Goal: Task Accomplishment & Management: Complete application form

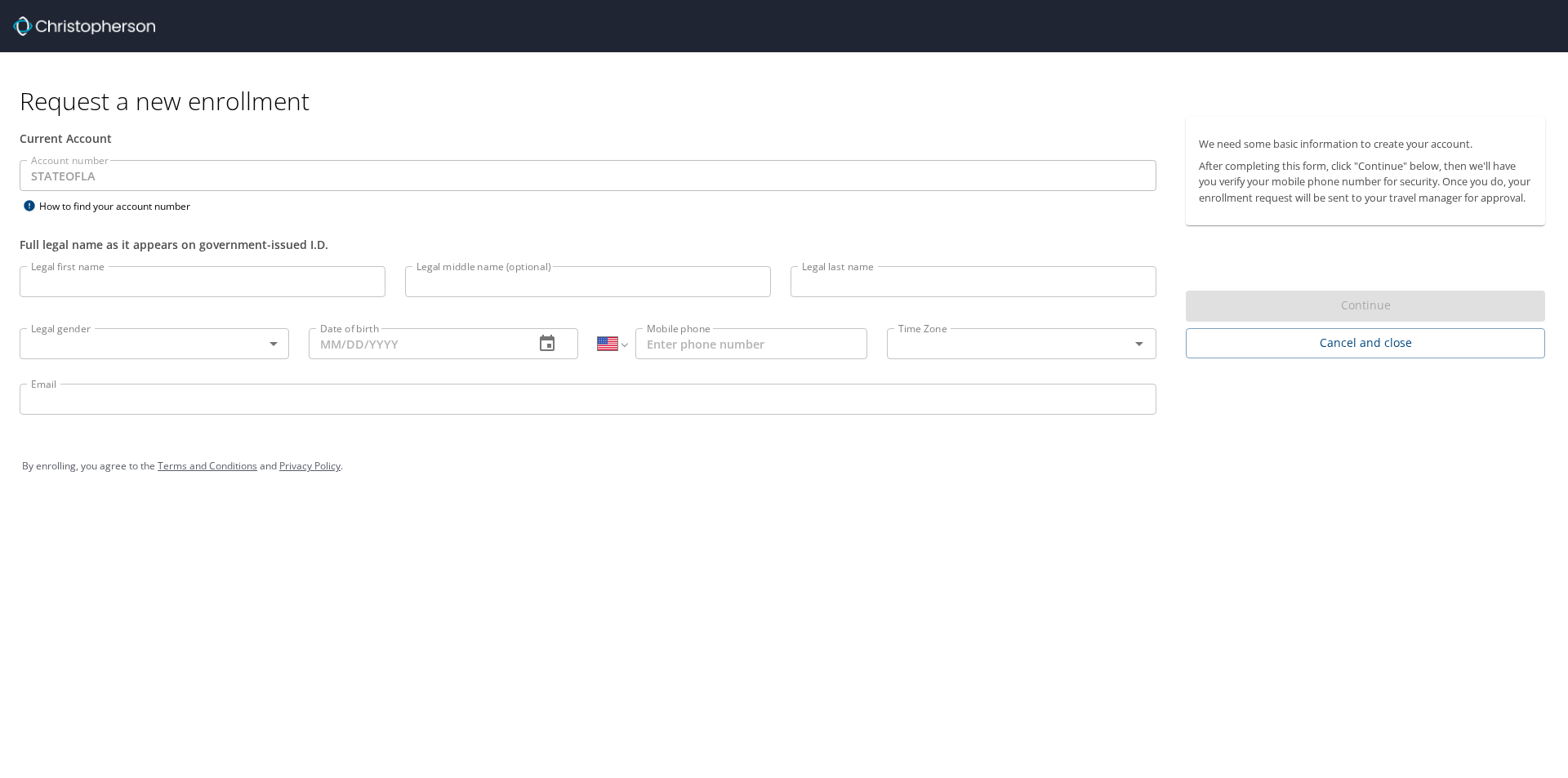
select select "US"
click at [104, 285] on input "Legal first name" at bounding box center [202, 281] width 366 height 31
type input "[PERSON_NAME]"
type input "(985) 969-0156"
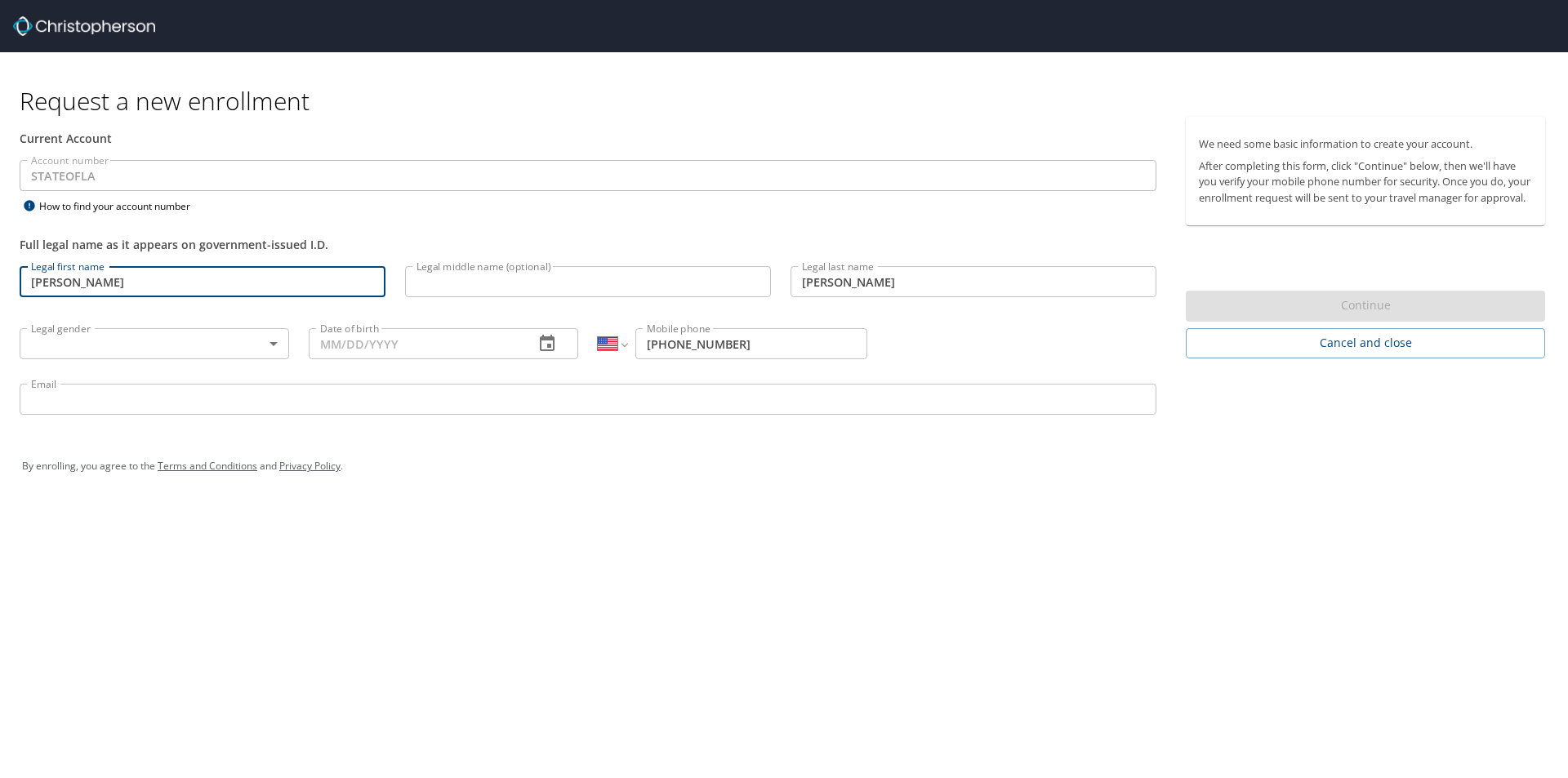
click at [525, 290] on input "Legal middle name (optional)" at bounding box center [588, 281] width 366 height 31
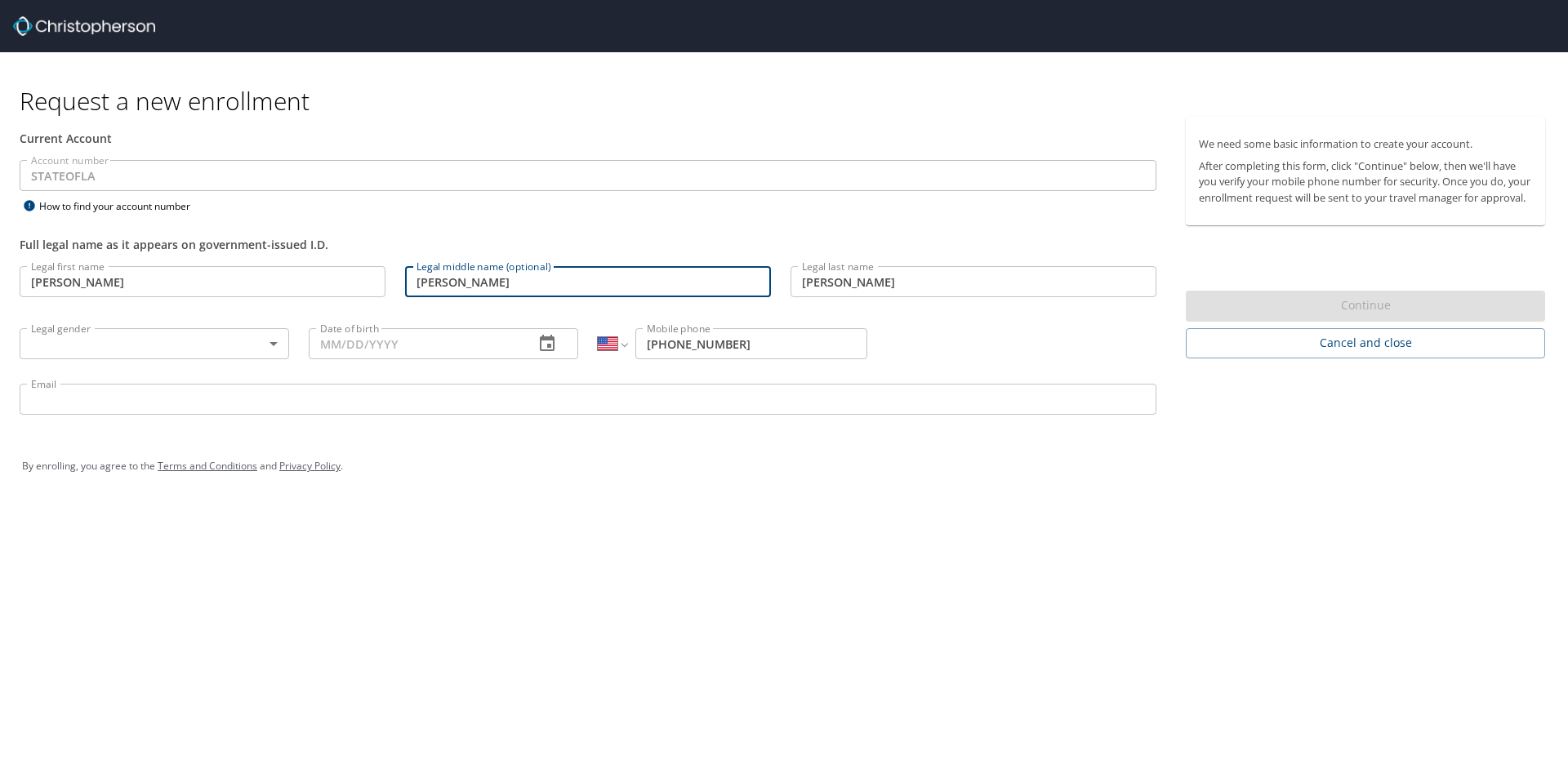
type input "Ross"
click at [152, 351] on body "Request a new enrollment Current Account Account number STATEOFLA Account numbe…" at bounding box center [784, 389] width 1568 height 778
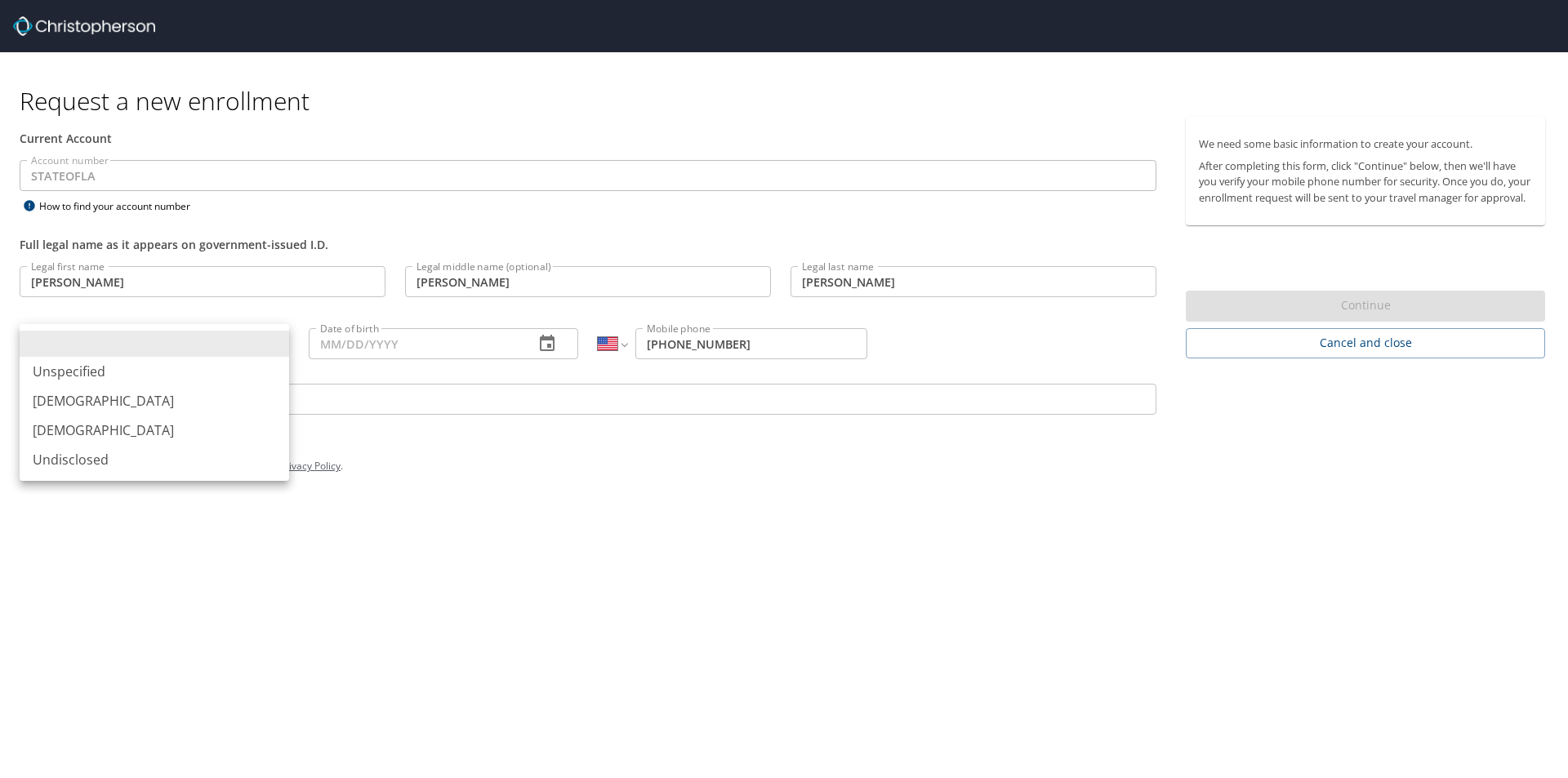
click at [69, 403] on li "[DEMOGRAPHIC_DATA]" at bounding box center [154, 400] width 269 height 30
type input "[DEMOGRAPHIC_DATA]"
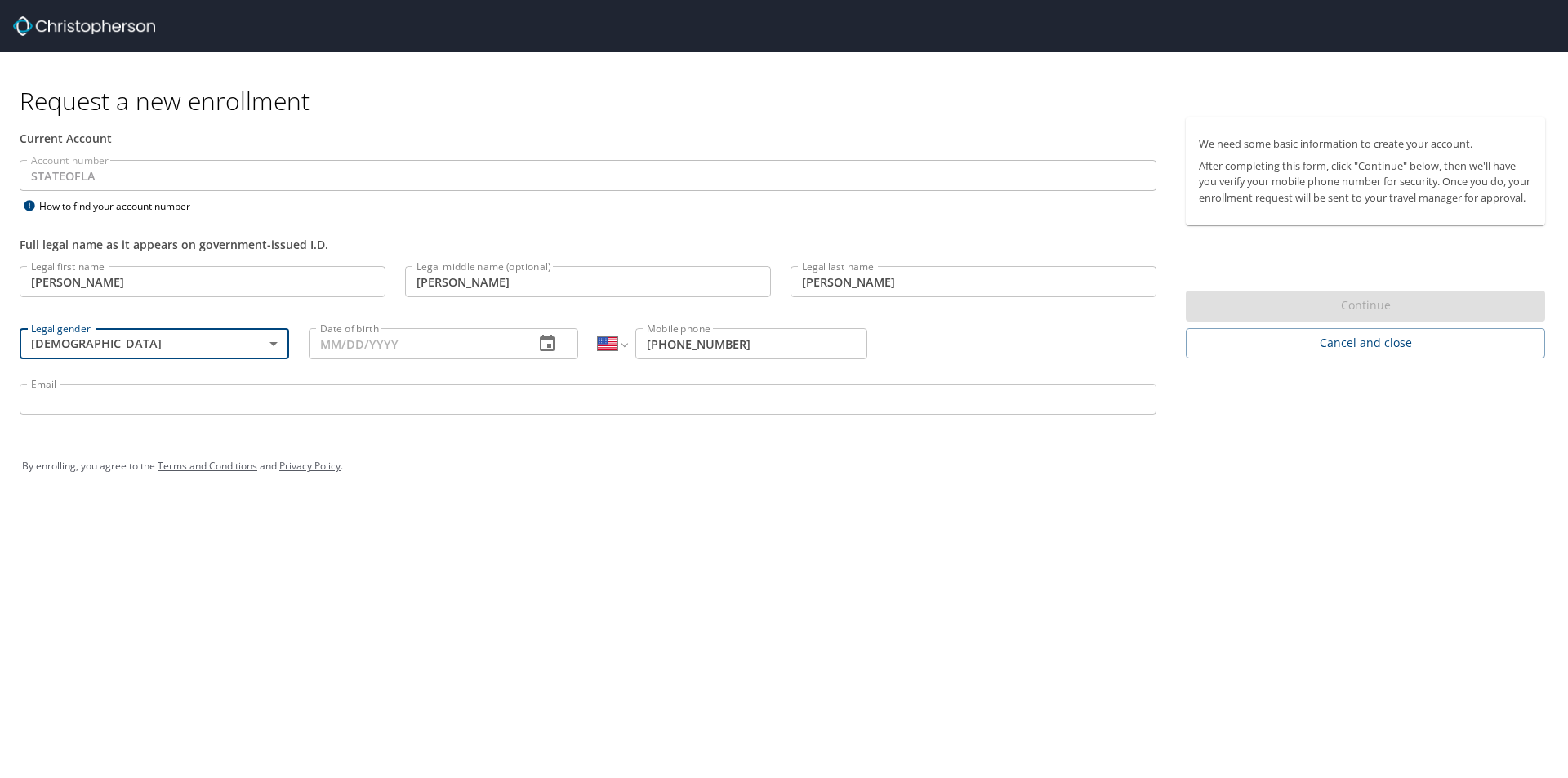
click at [408, 356] on input "Date of birth" at bounding box center [414, 344] width 213 height 31
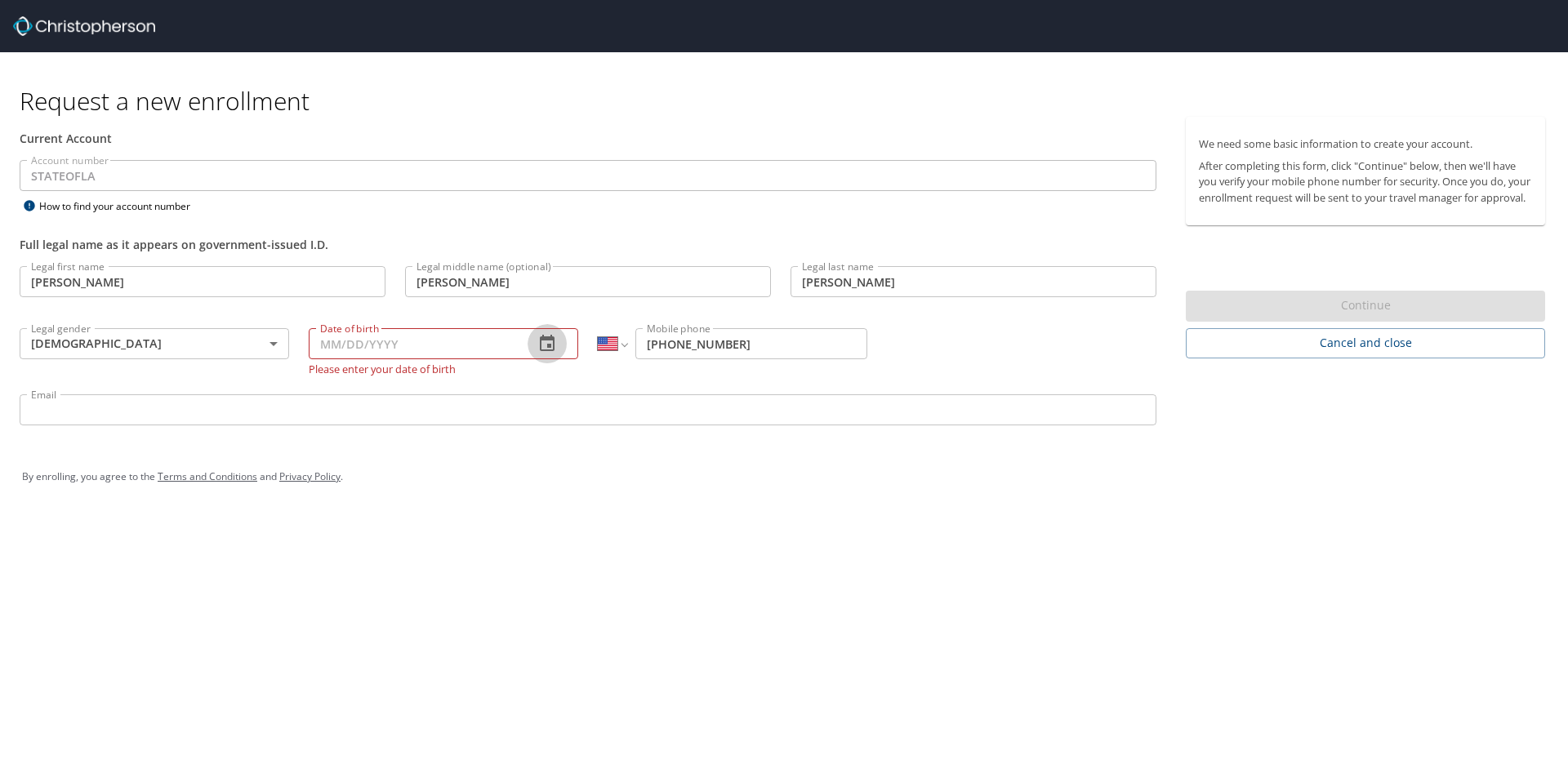
click at [552, 342] on icon "button" at bounding box center [546, 343] width 19 height 19
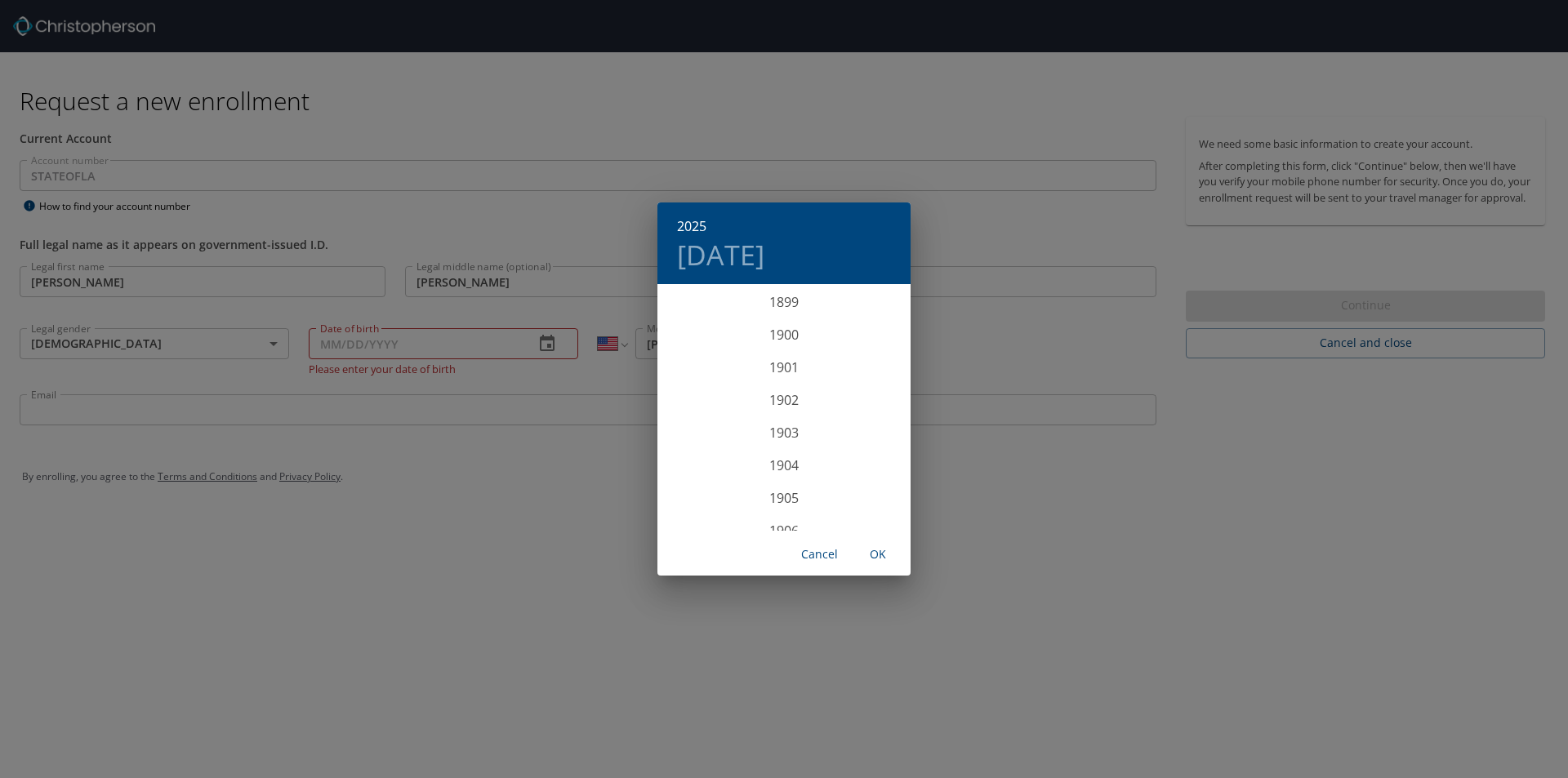
scroll to position [4016, 0]
click at [368, 336] on div "2025 Thu, Sep 4 1899 1900 1901 1902 1903 1904 1905 1906 1907 1908 1909 1910 191…" at bounding box center [784, 389] width 1568 height 778
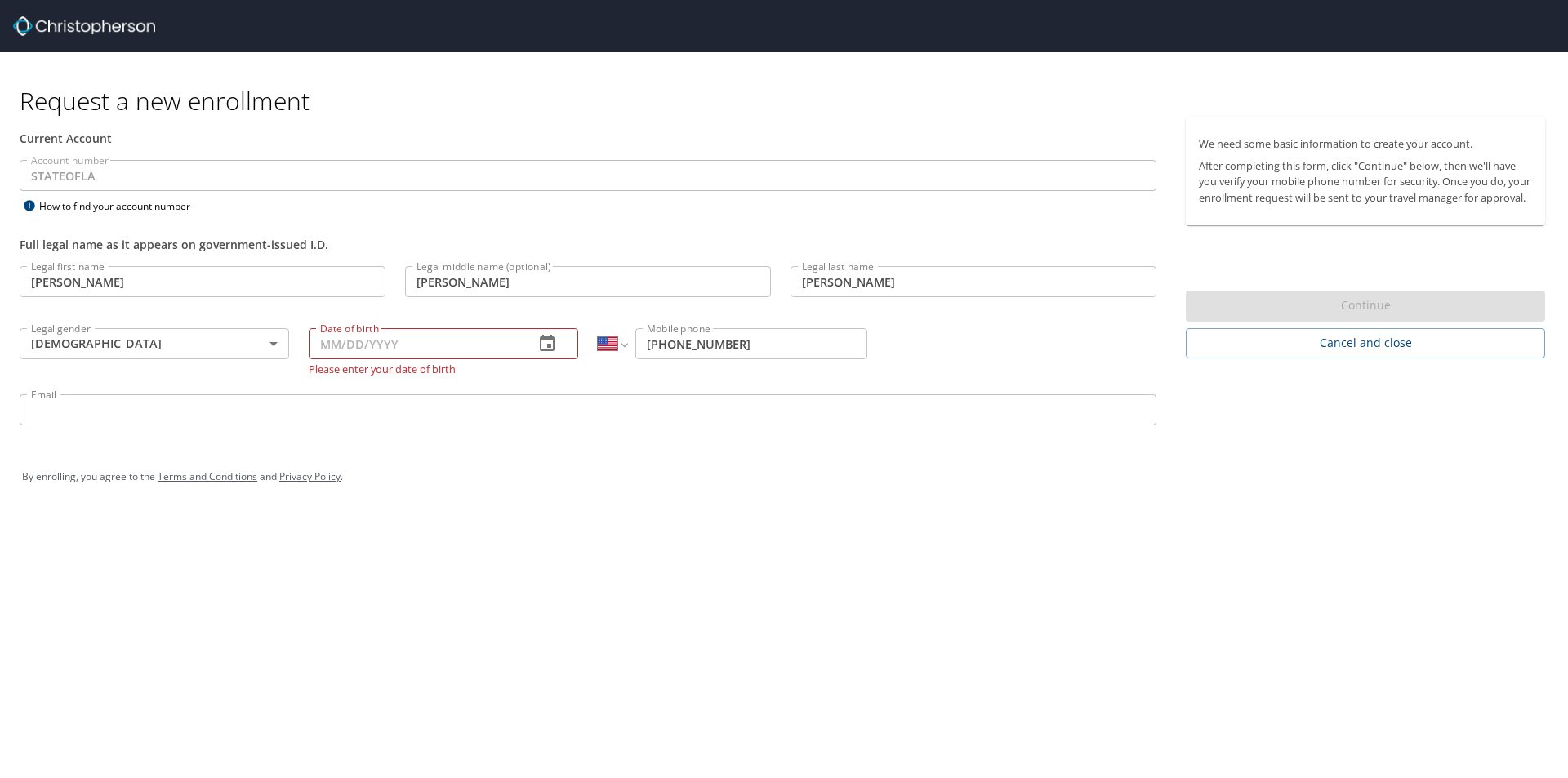
click at [332, 343] on input "Date of birth" at bounding box center [414, 344] width 213 height 31
type input "04/18/1977"
click at [36, 409] on input "Email" at bounding box center [588, 410] width 1137 height 31
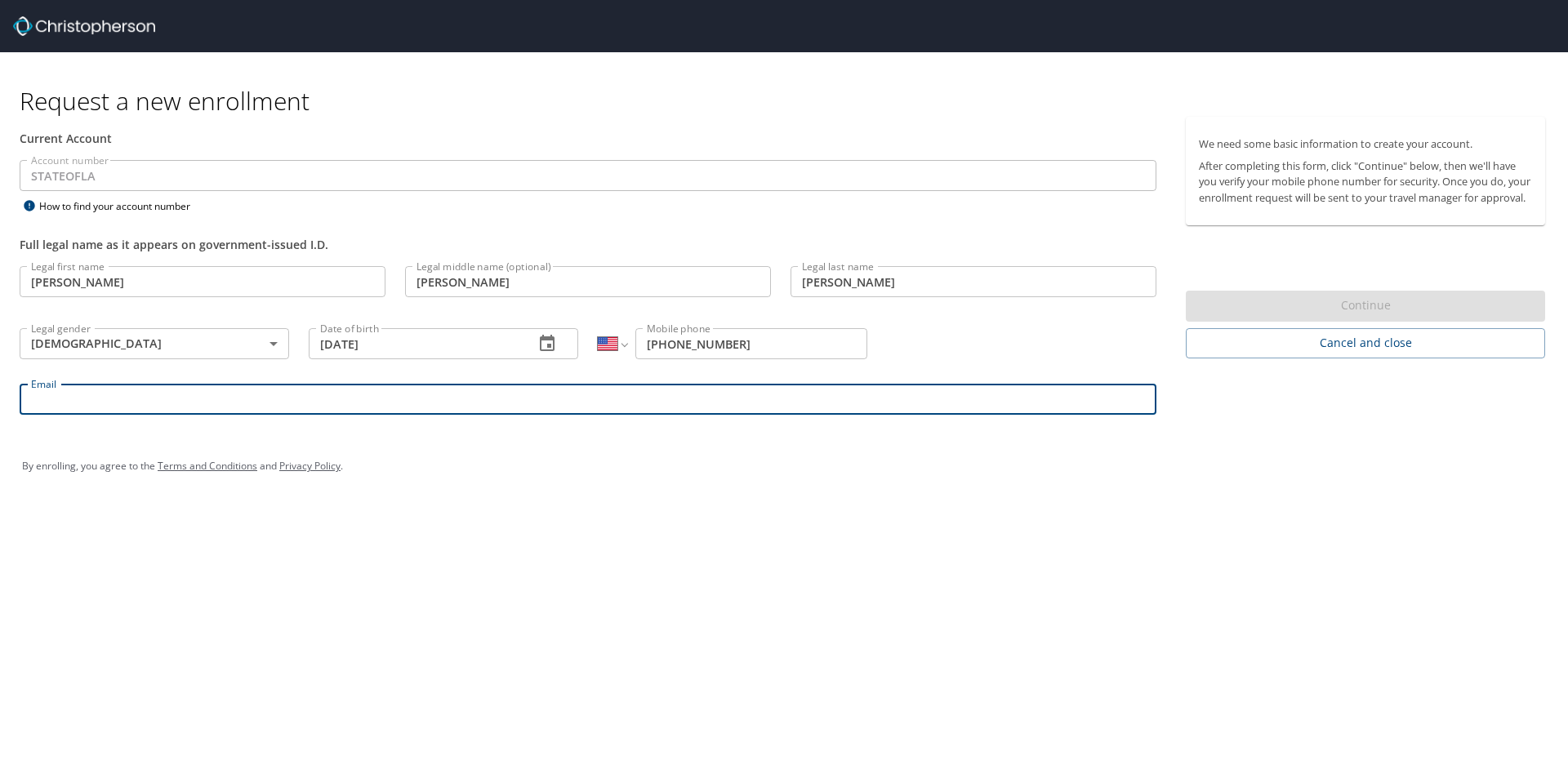
type input "ronald.whittakerjr@la.gov"
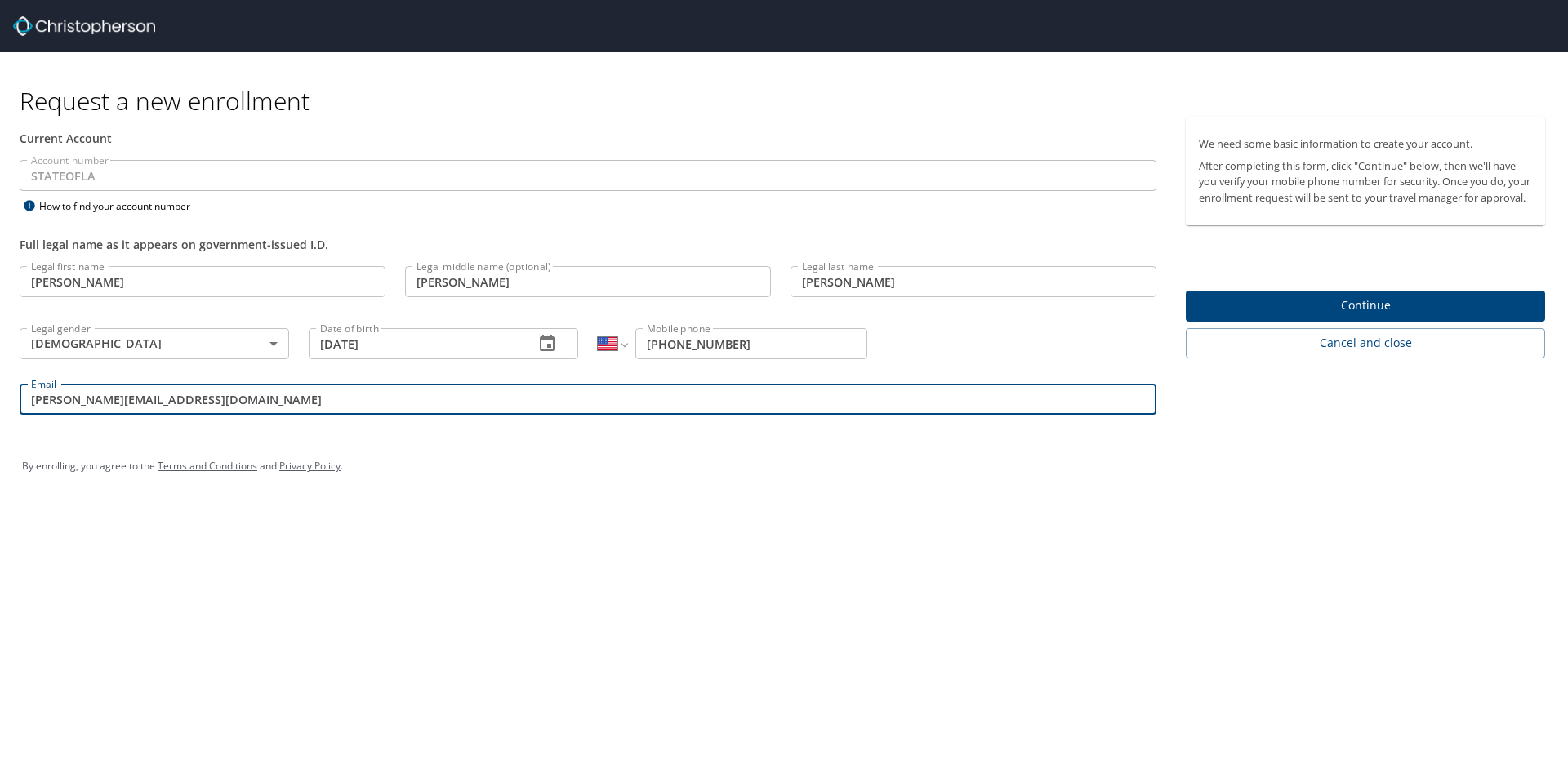
click at [1349, 312] on span "Continue" at bounding box center [1365, 306] width 333 height 20
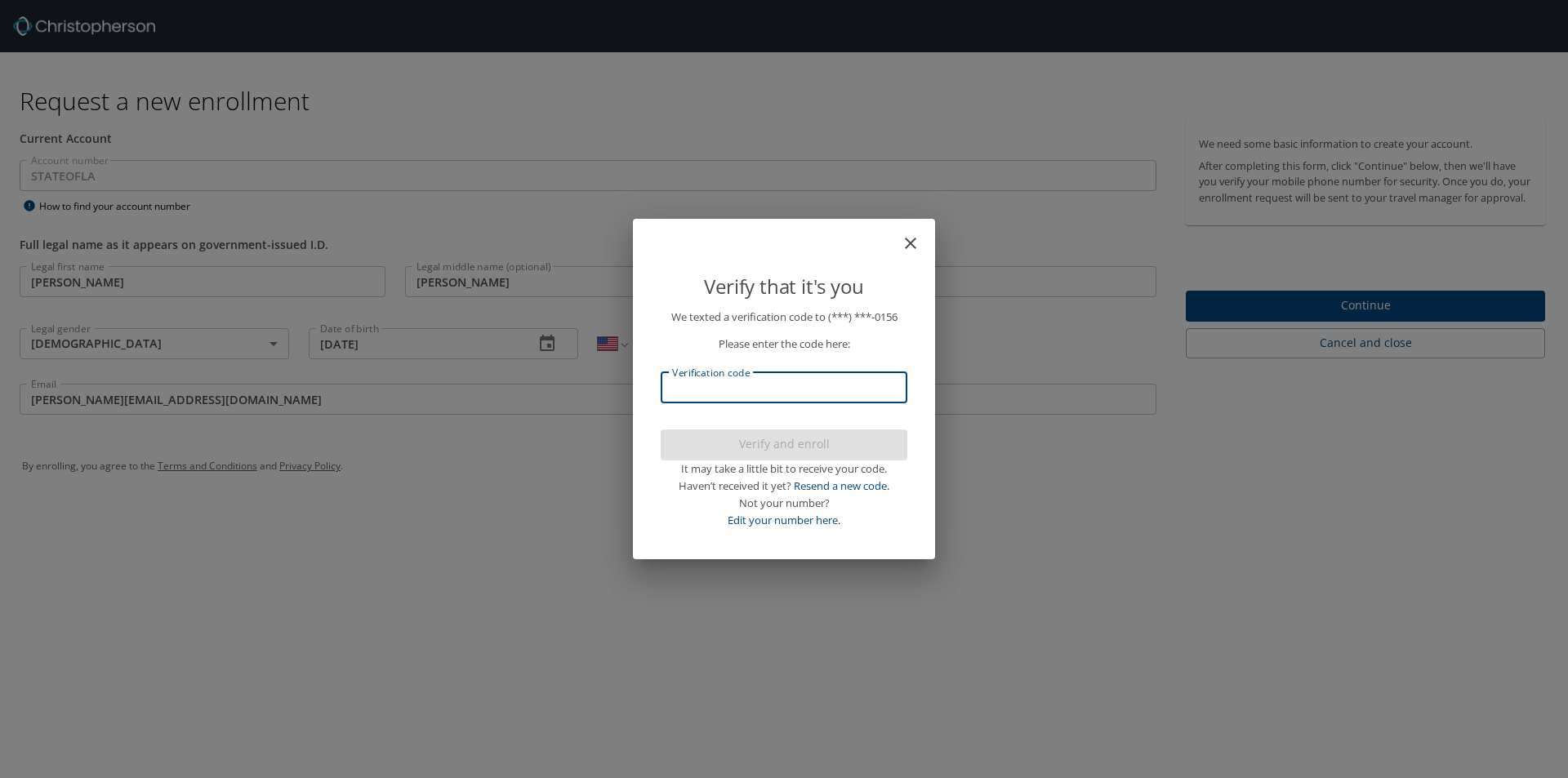
click at [706, 396] on input "Verification code" at bounding box center [784, 388] width 247 height 31
type input "480884"
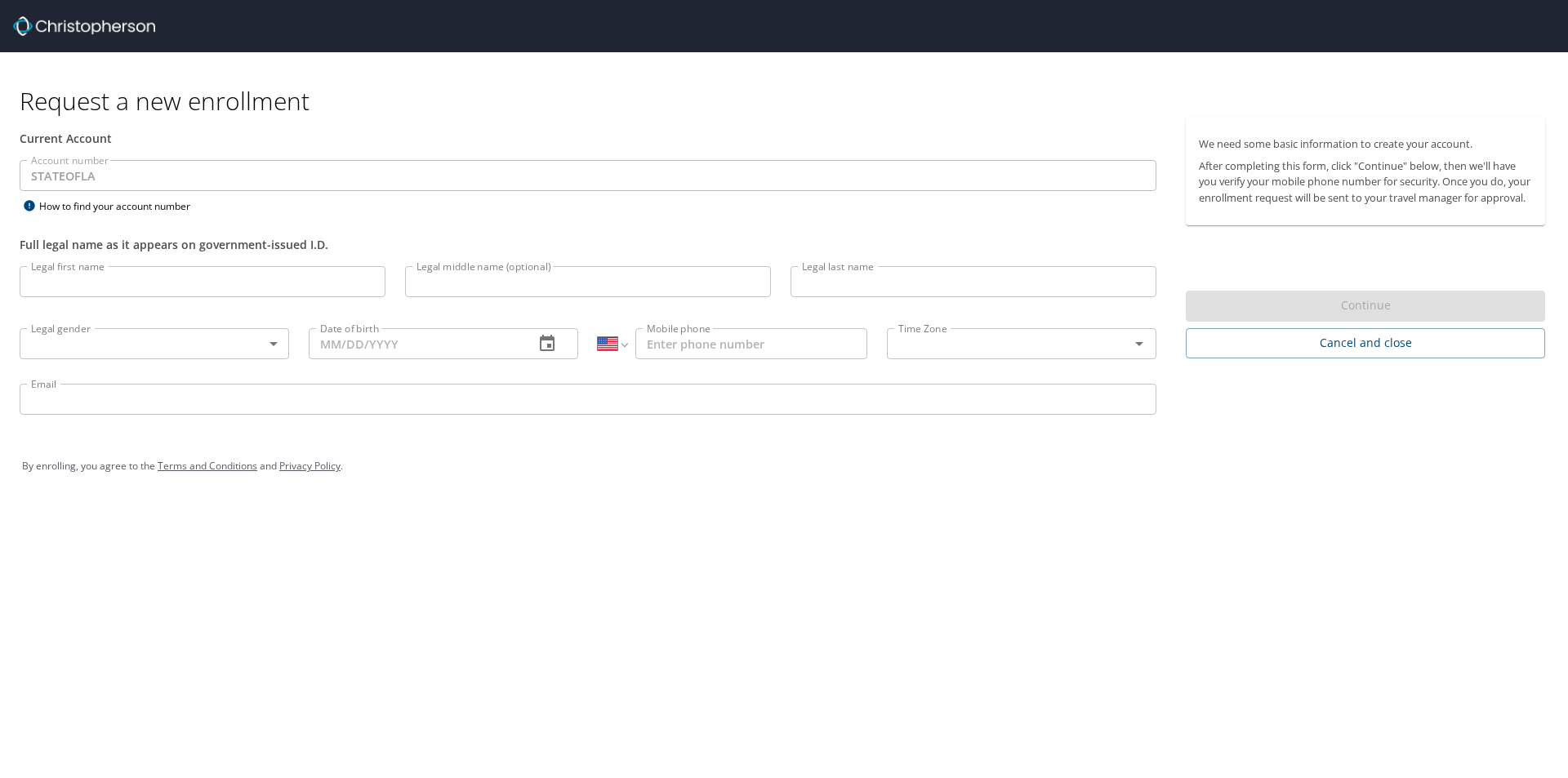
select select "US"
drag, startPoint x: 163, startPoint y: 308, endPoint x: 153, endPoint y: 295, distance: 16.4
click at [161, 307] on div "Legal first name Legal first name" at bounding box center [202, 284] width 385 height 56
click at [154, 280] on input "Legal first name" at bounding box center [202, 281] width 366 height 31
type input "[PERSON_NAME]"
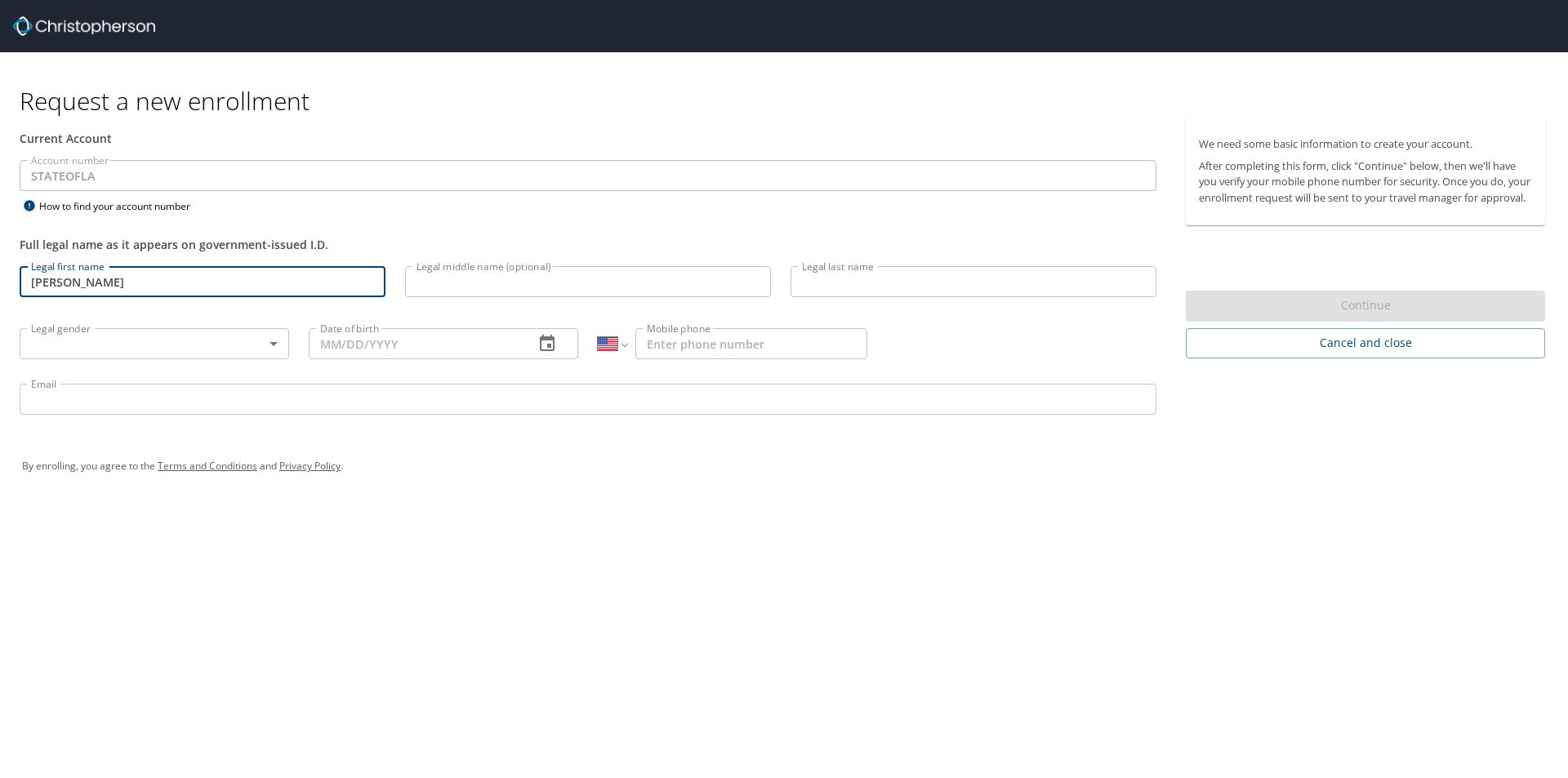
type input "Whittaker, Jr."
type input "(985) 969-0156"
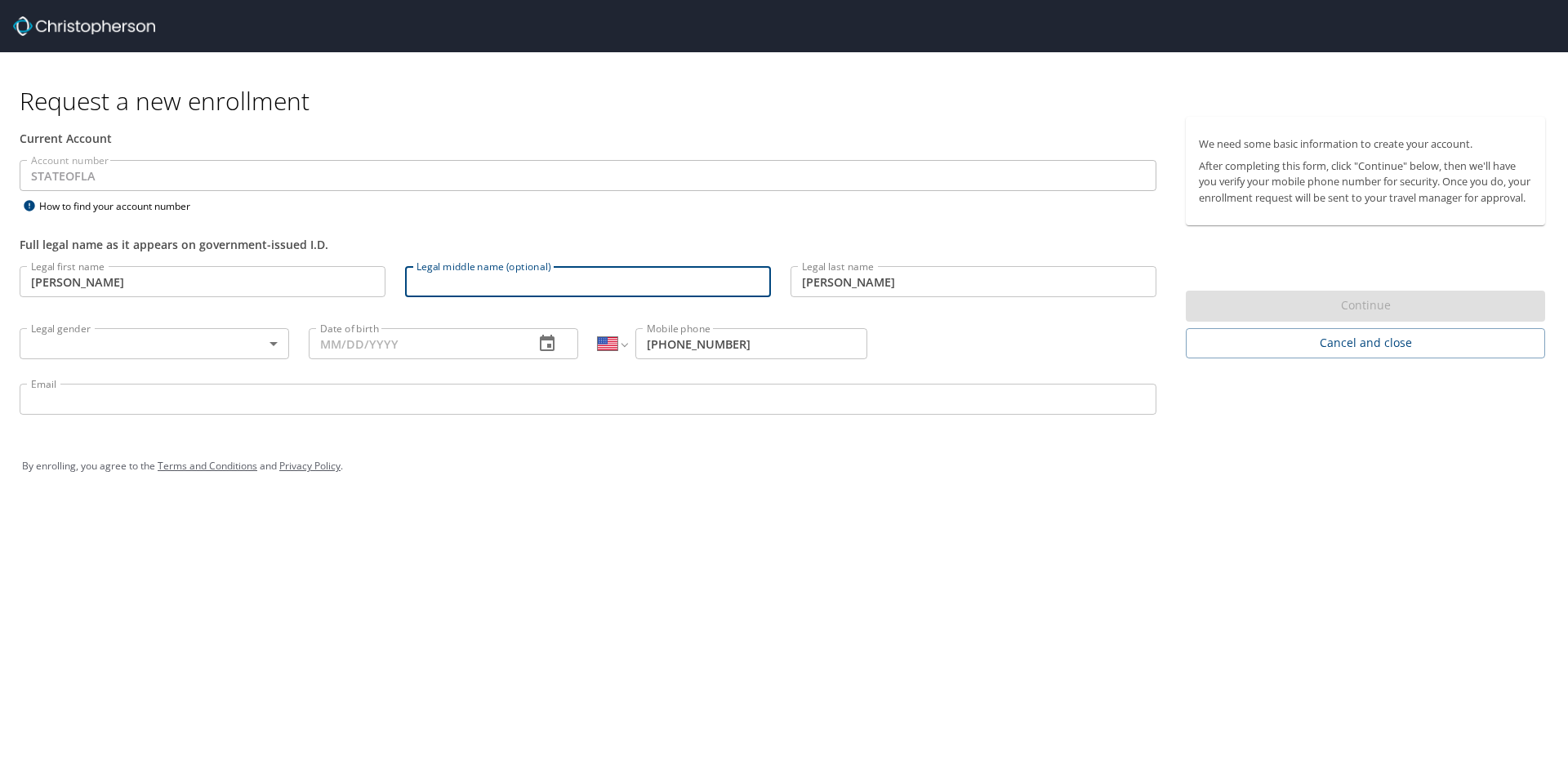
click at [540, 294] on input "Legal middle name (optional)" at bounding box center [588, 281] width 366 height 31
type input "Ross"
click at [157, 356] on body "Request a new enrollment Current Account Account number STATEOFLA Account numbe…" at bounding box center [784, 389] width 1568 height 778
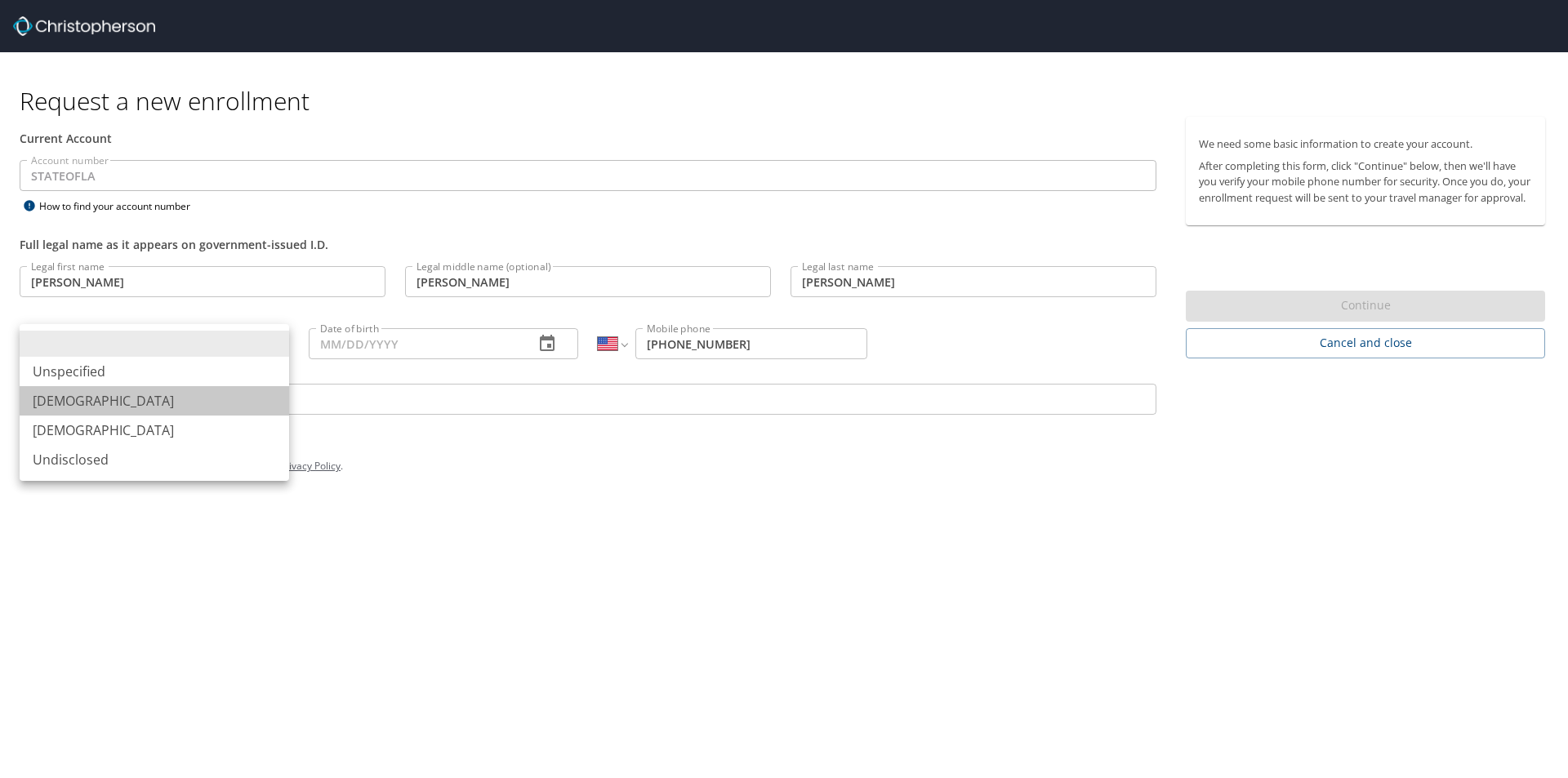
click at [92, 414] on li "[DEMOGRAPHIC_DATA]" at bounding box center [154, 400] width 269 height 30
type input "[DEMOGRAPHIC_DATA]"
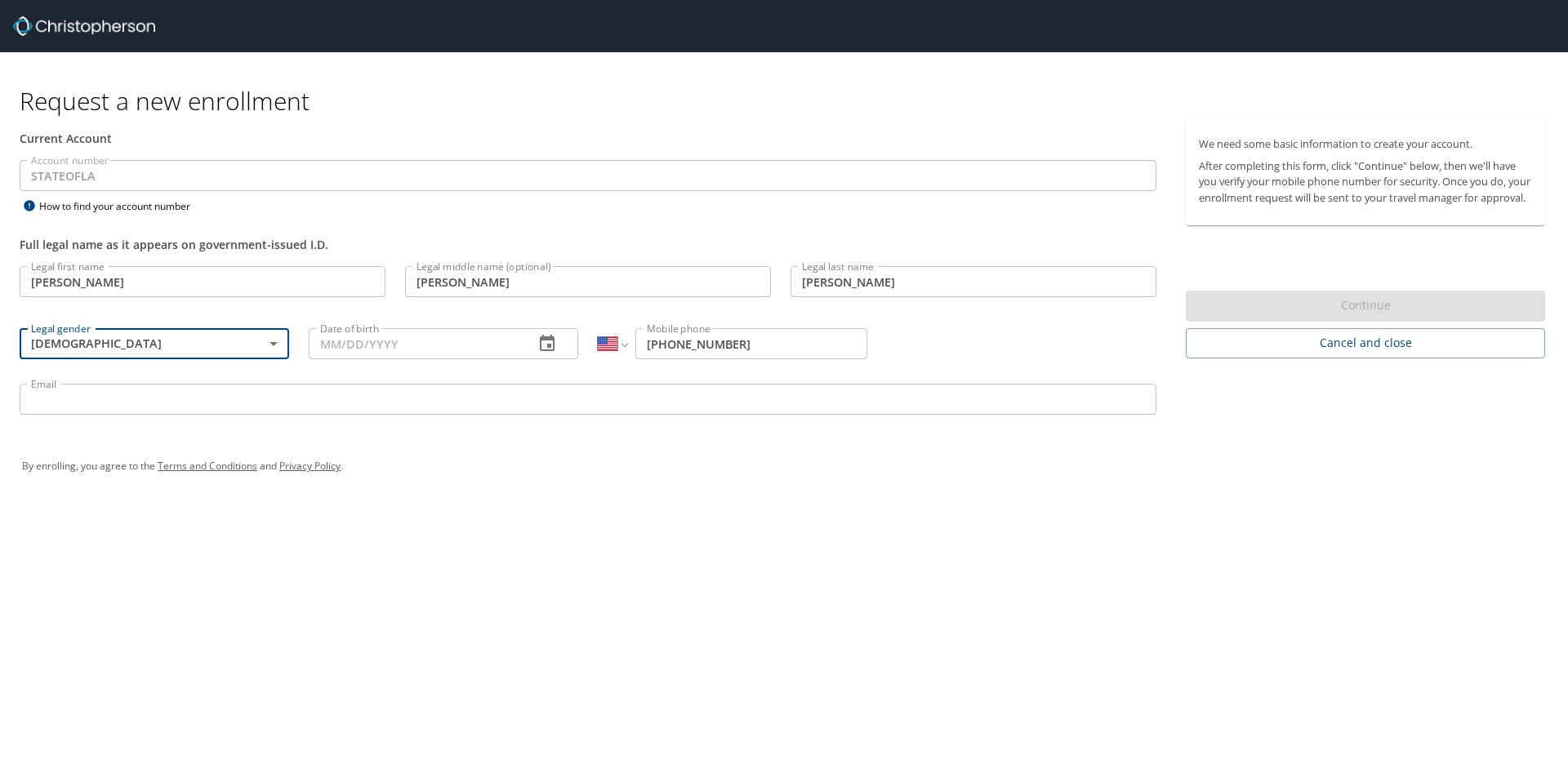
click at [351, 351] on input "Date of birth" at bounding box center [414, 344] width 213 height 31
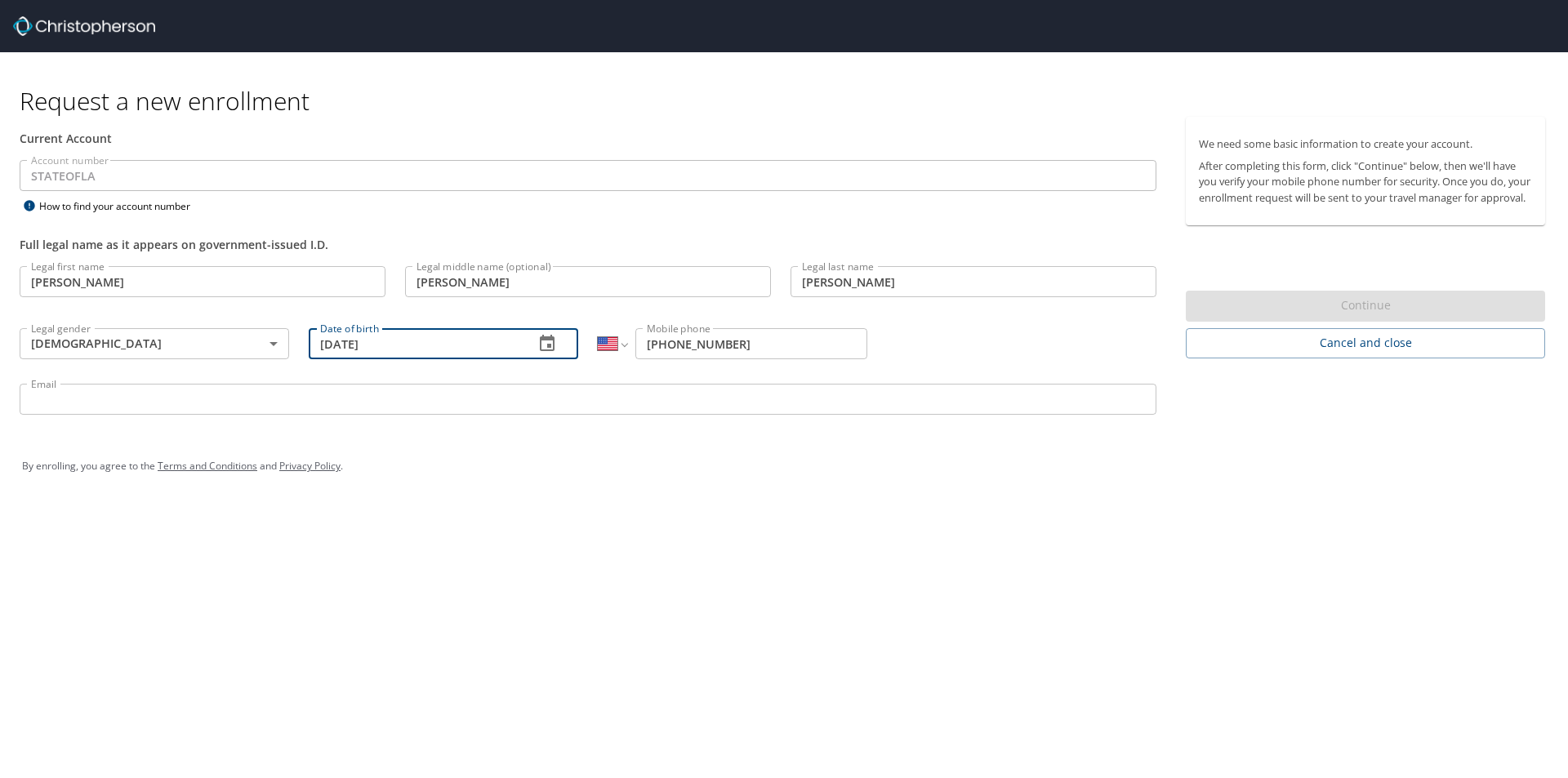
type input "04/18/1977"
click at [152, 402] on input "Email" at bounding box center [588, 399] width 1137 height 31
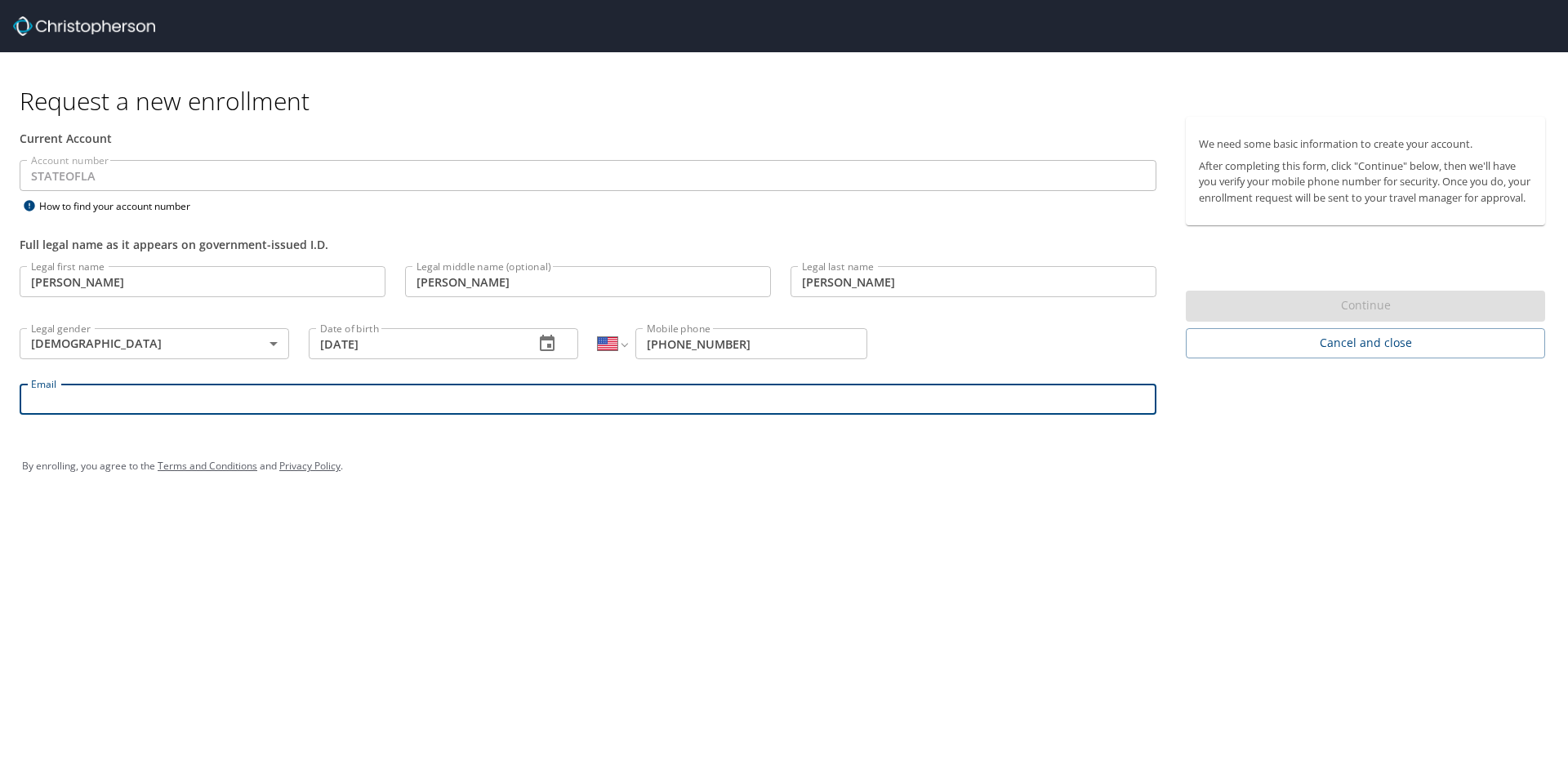
type input "ronald.whittakerjr@la.gov"
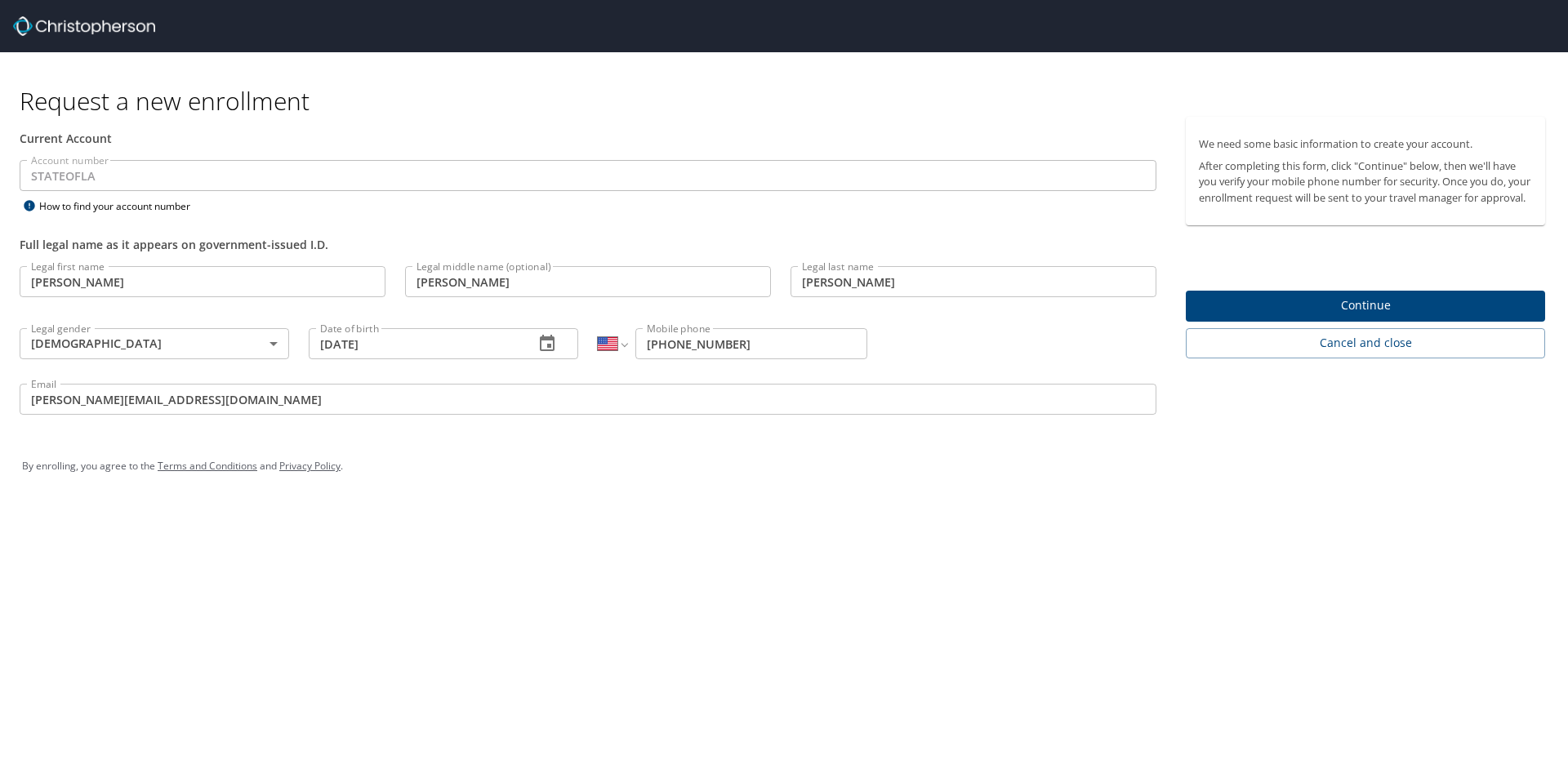
click at [1050, 503] on div "By enrolling, you agree to the Terms and Conditions and Privacy Policy ." at bounding box center [784, 466] width 1549 height 74
click at [1385, 316] on span "Continue" at bounding box center [1365, 306] width 333 height 20
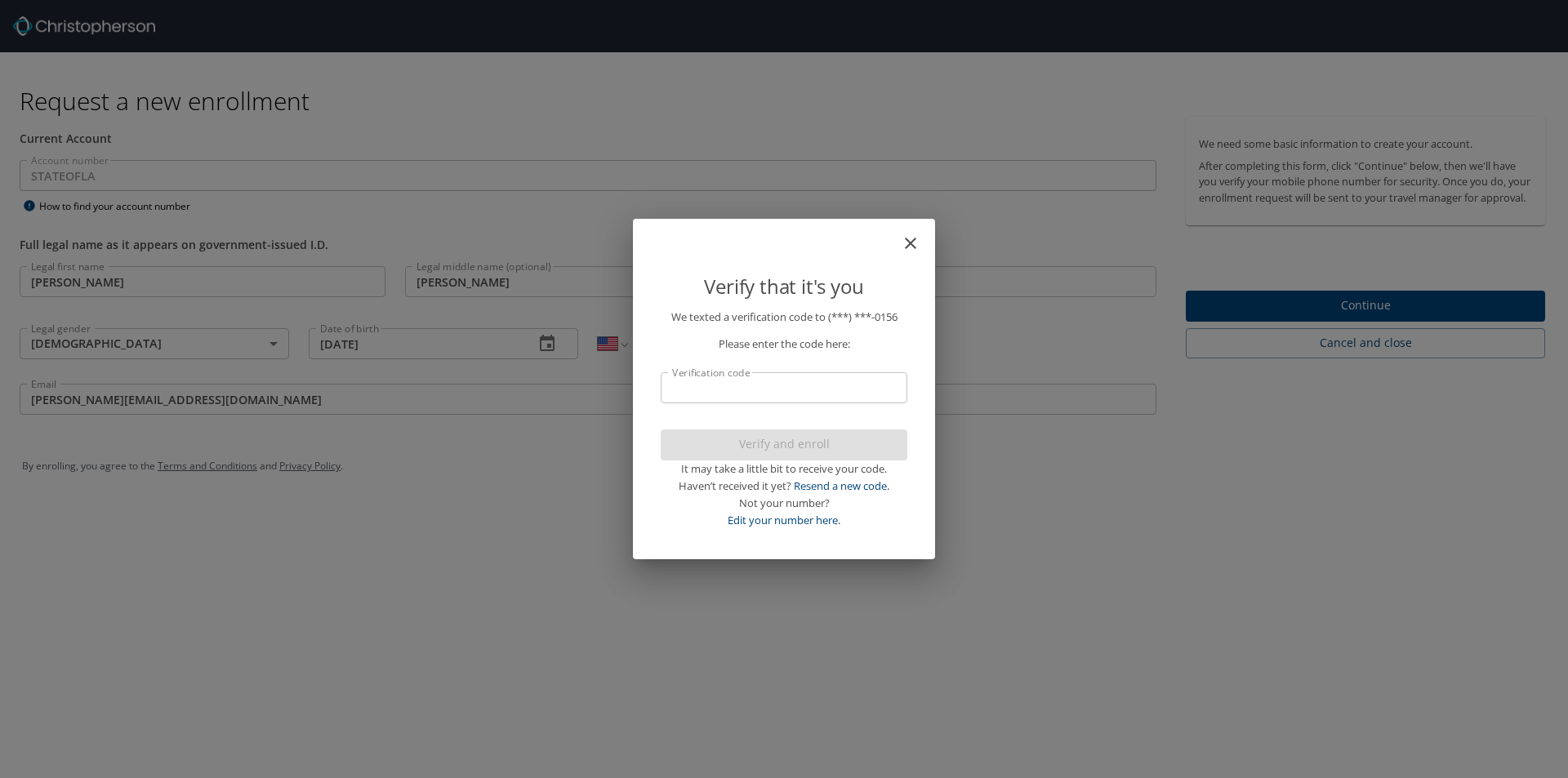
click at [701, 394] on input "Verification code" at bounding box center [784, 388] width 247 height 31
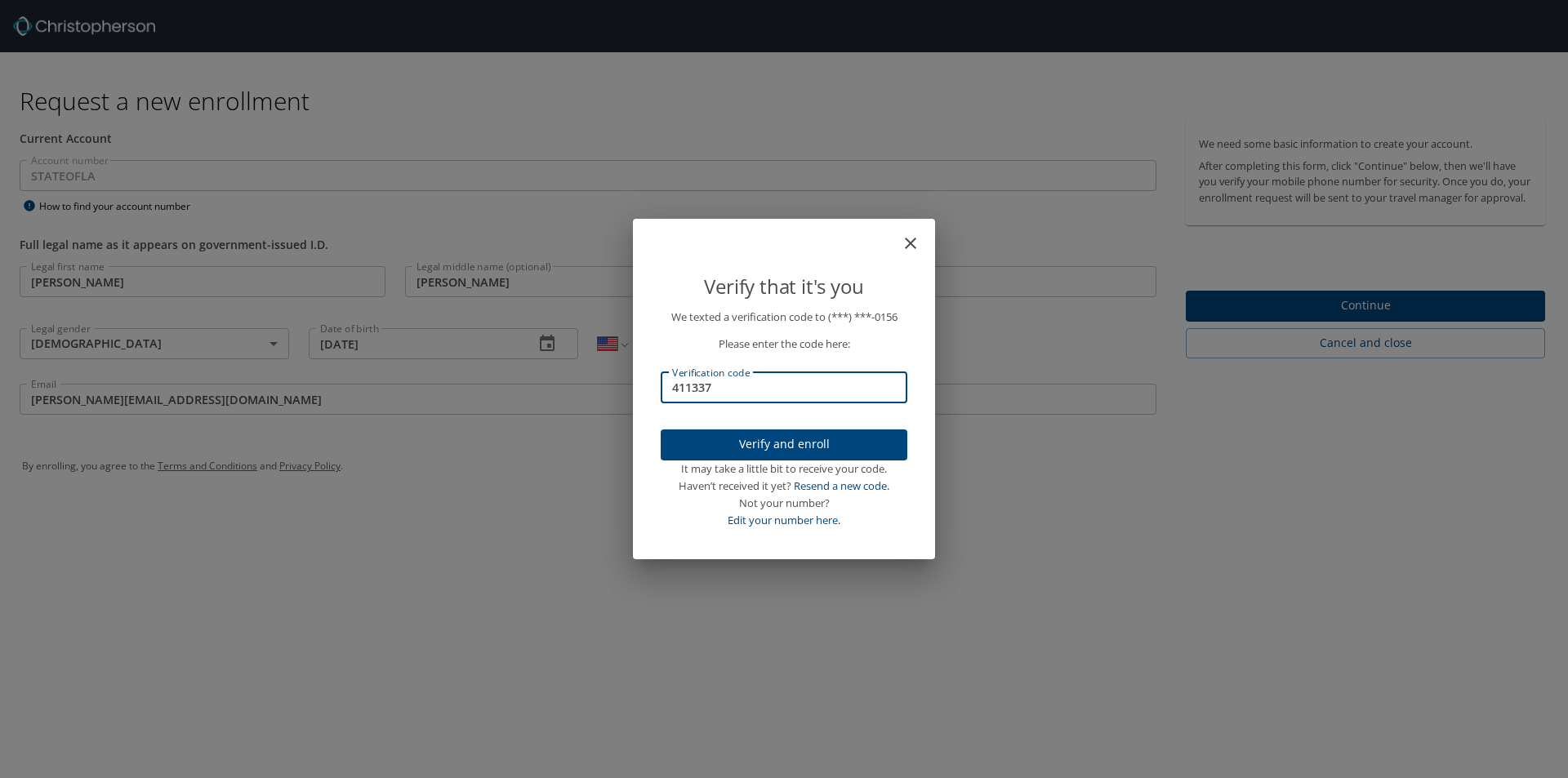
type input "411337"
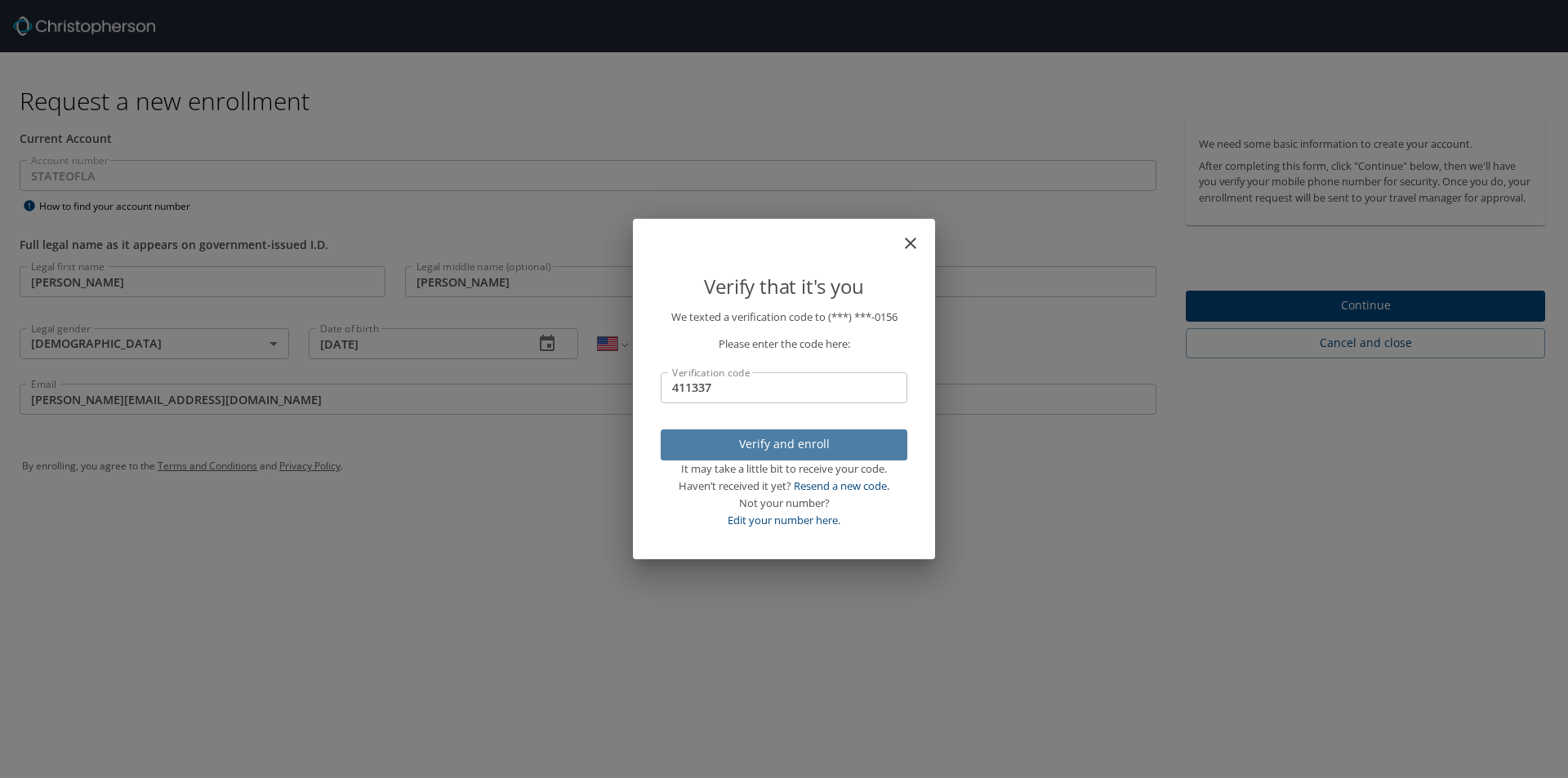
click at [825, 449] on span "Verify and enroll" at bounding box center [784, 444] width 220 height 20
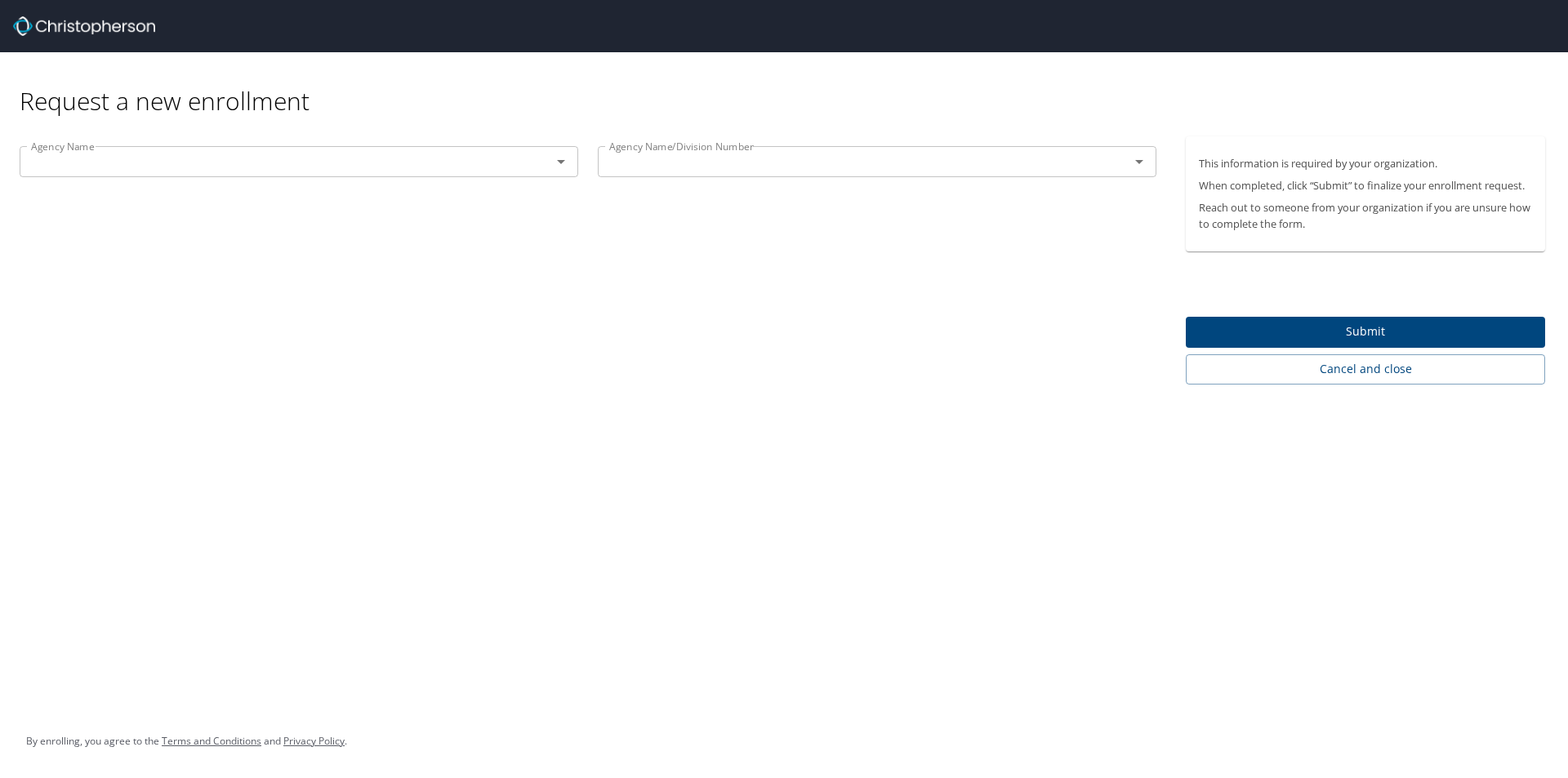
click at [351, 165] on input "text" at bounding box center [274, 161] width 501 height 21
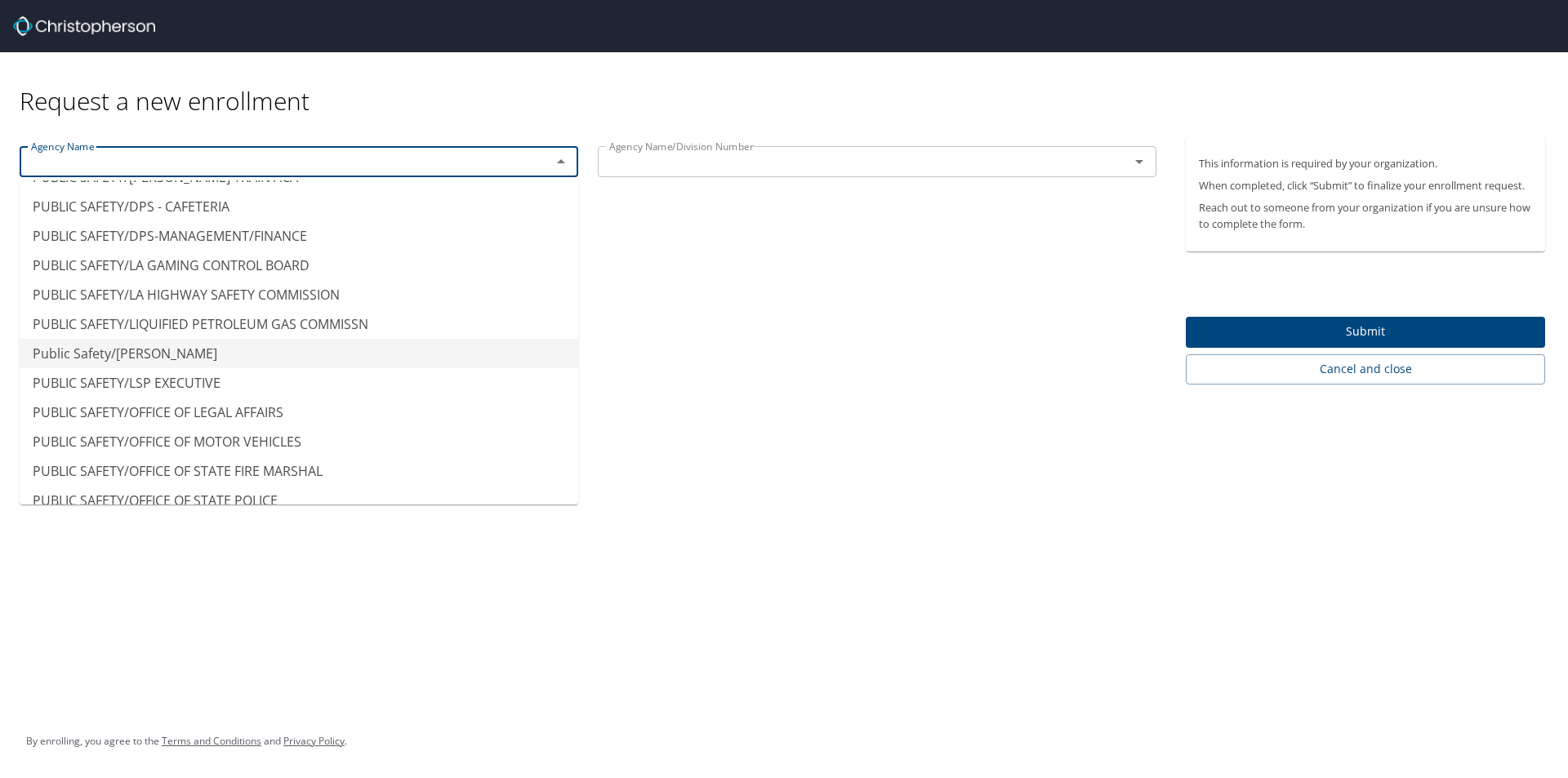
scroll to position [10808, 0]
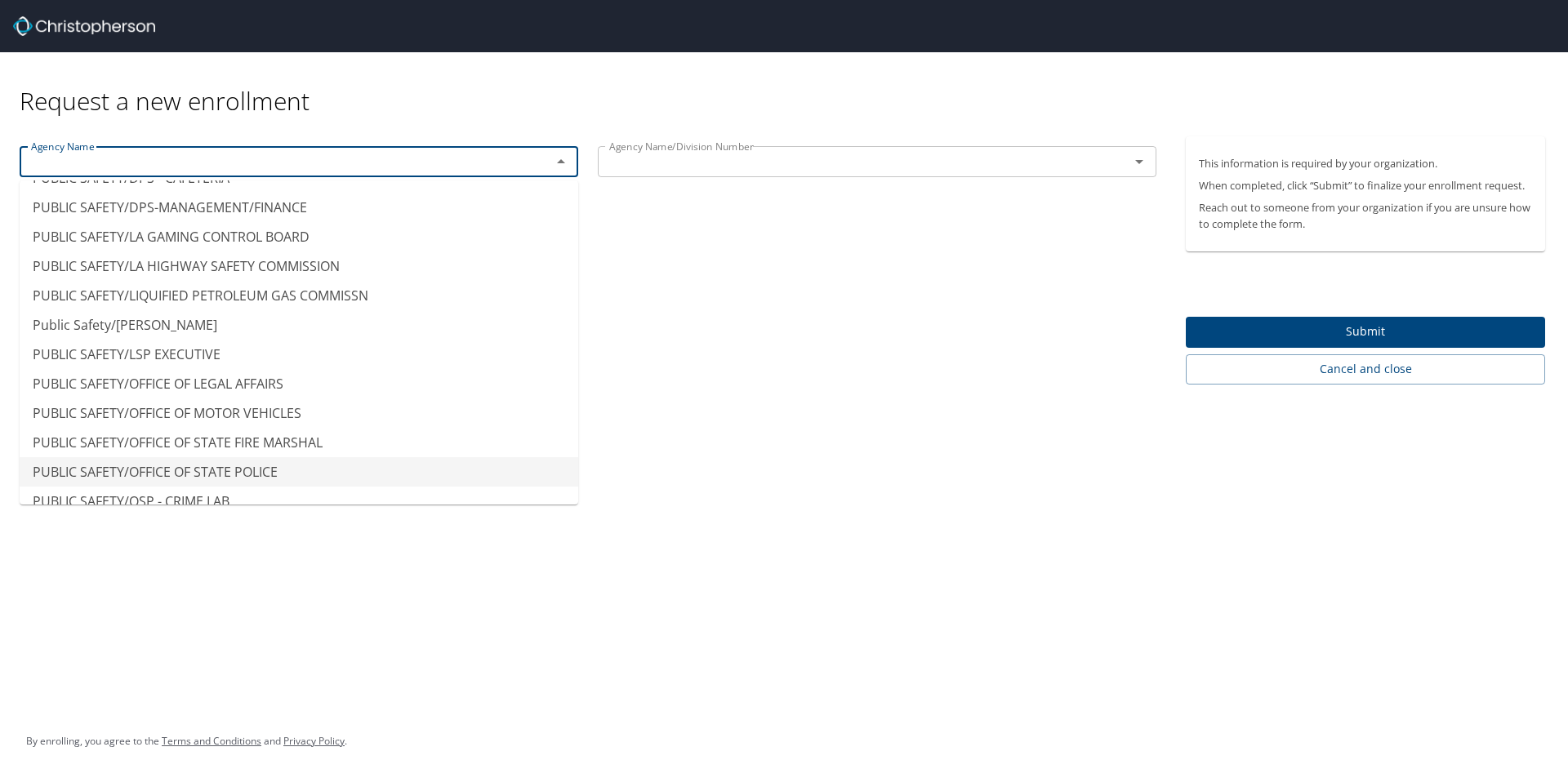
click at [239, 470] on li "PUBLIC SAFETY/OFFICE OF STATE POLICE" at bounding box center [299, 472] width 559 height 30
type input "PUBLIC SAFETY/OFFICE OF STATE POLICE"
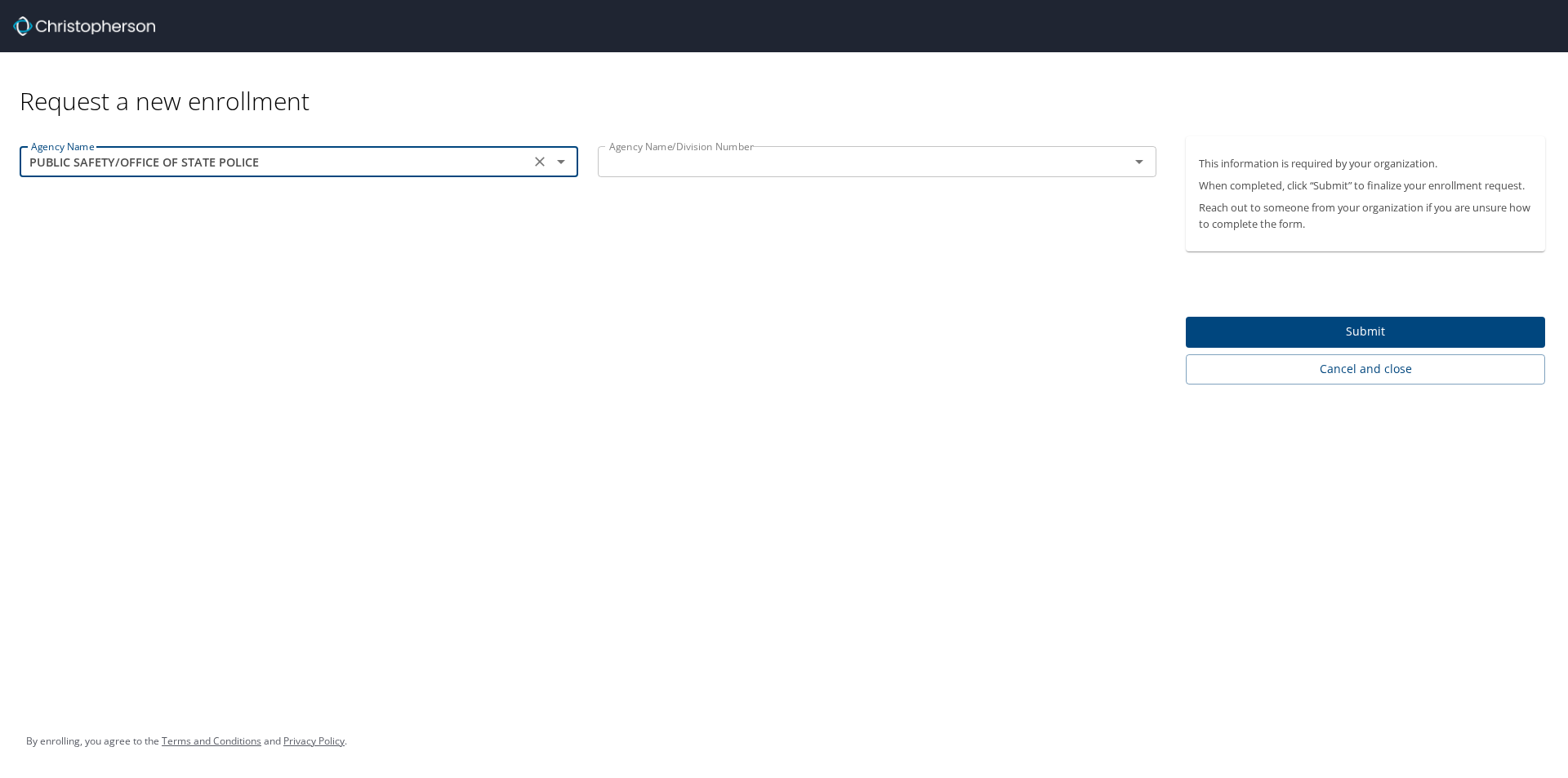
click at [778, 158] on input "text" at bounding box center [853, 161] width 501 height 21
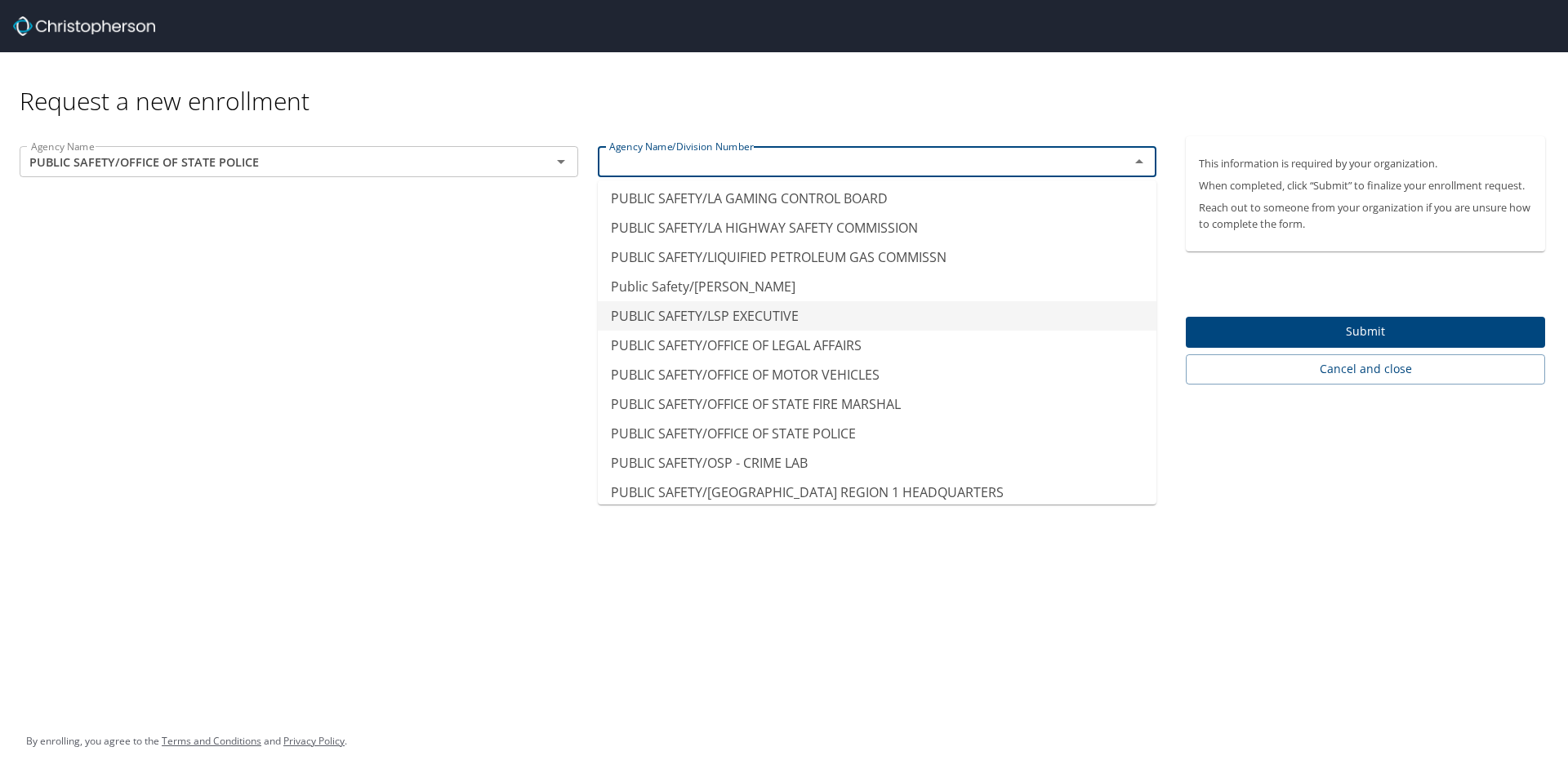
scroll to position [10856, 0]
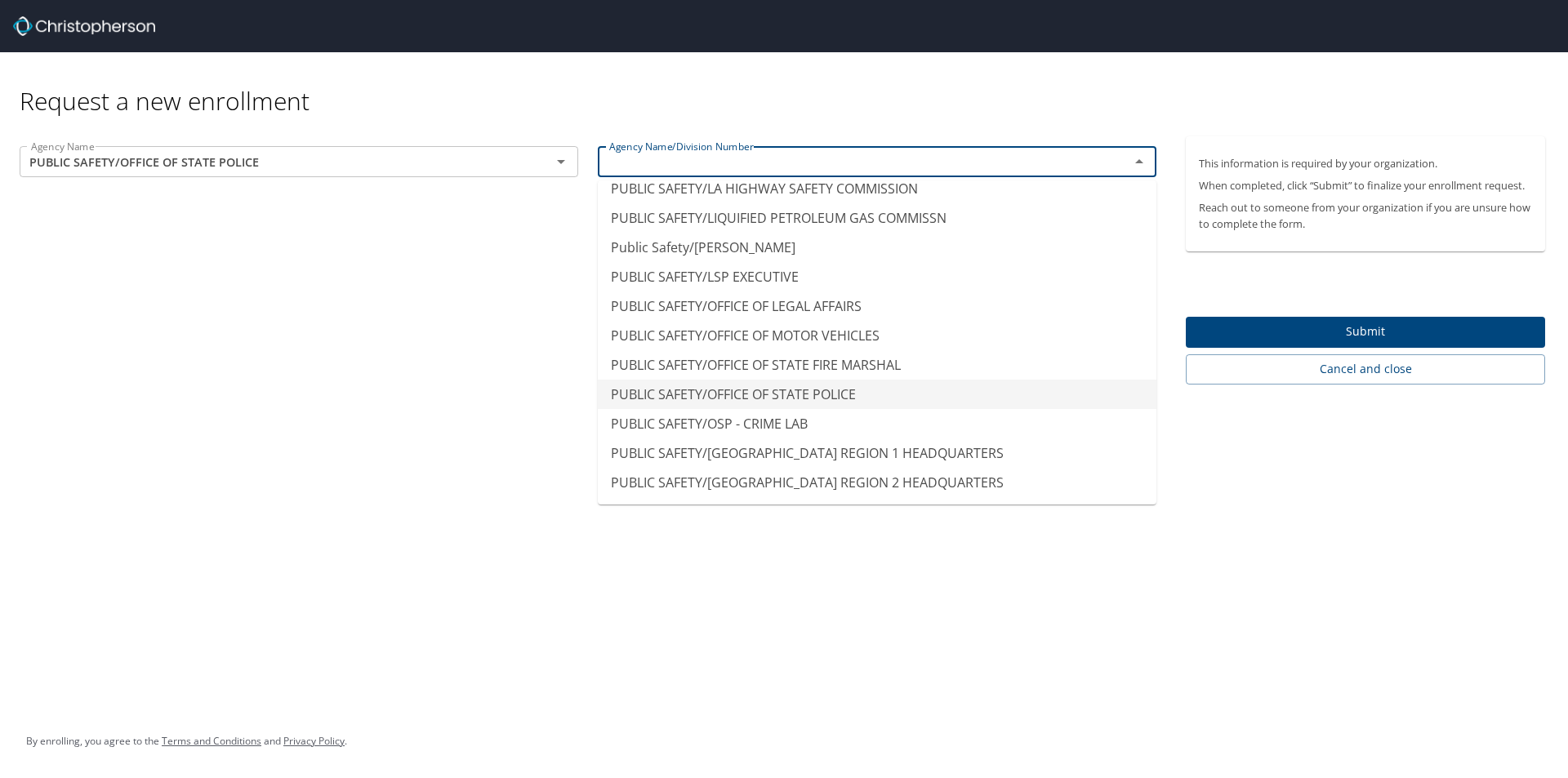
click at [710, 396] on li "PUBLIC SAFETY/OFFICE OF STATE POLICE" at bounding box center [878, 394] width 559 height 30
type input "PUBLIC SAFETY/OFFICE OF STATE POLICE"
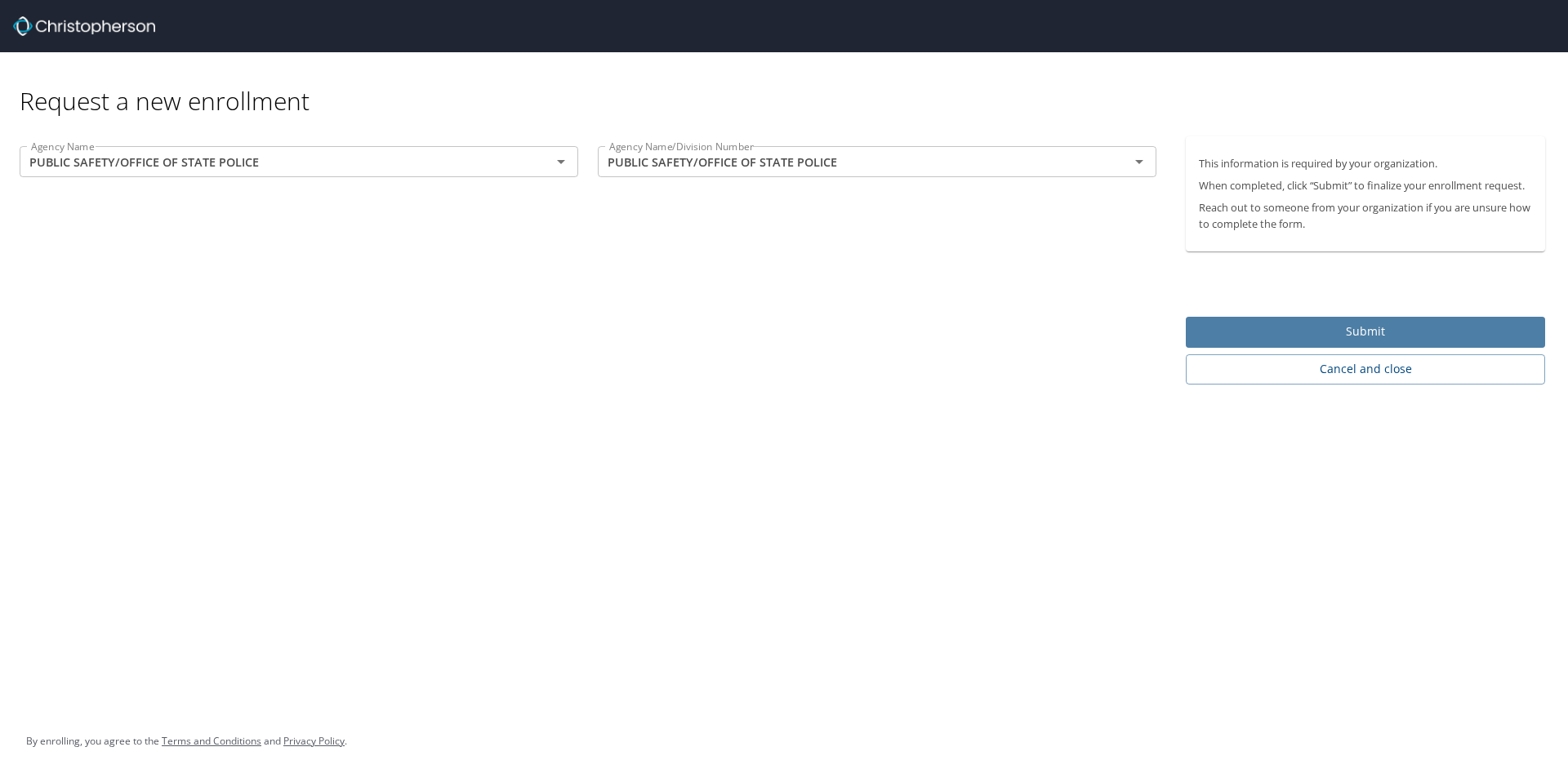
click at [1377, 328] on span "Submit" at bounding box center [1365, 332] width 333 height 20
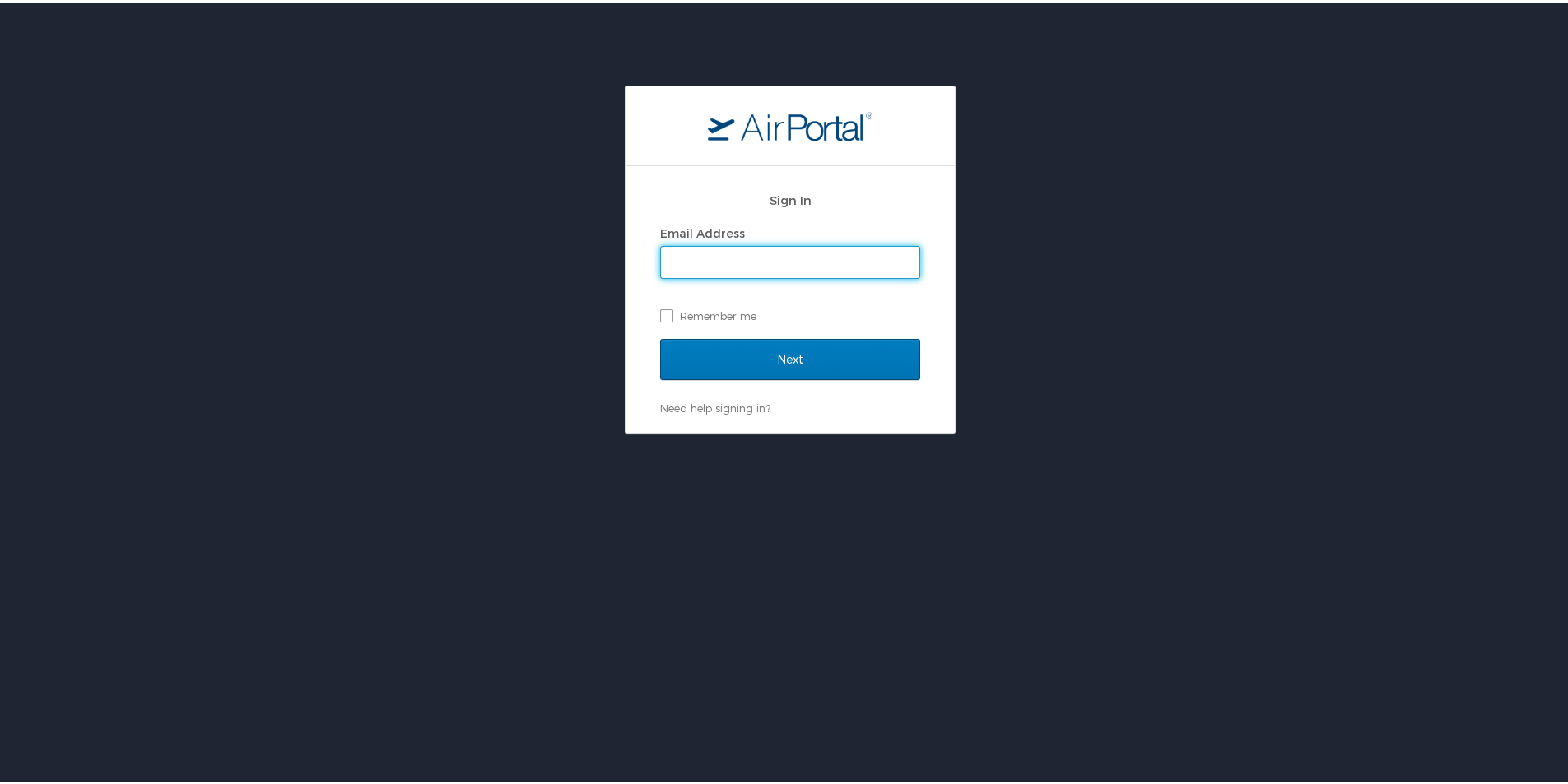
click at [742, 264] on input "Email Address" at bounding box center [790, 258] width 259 height 32
type input "[PERSON_NAME][EMAIL_ADDRESS][DOMAIN_NAME]"
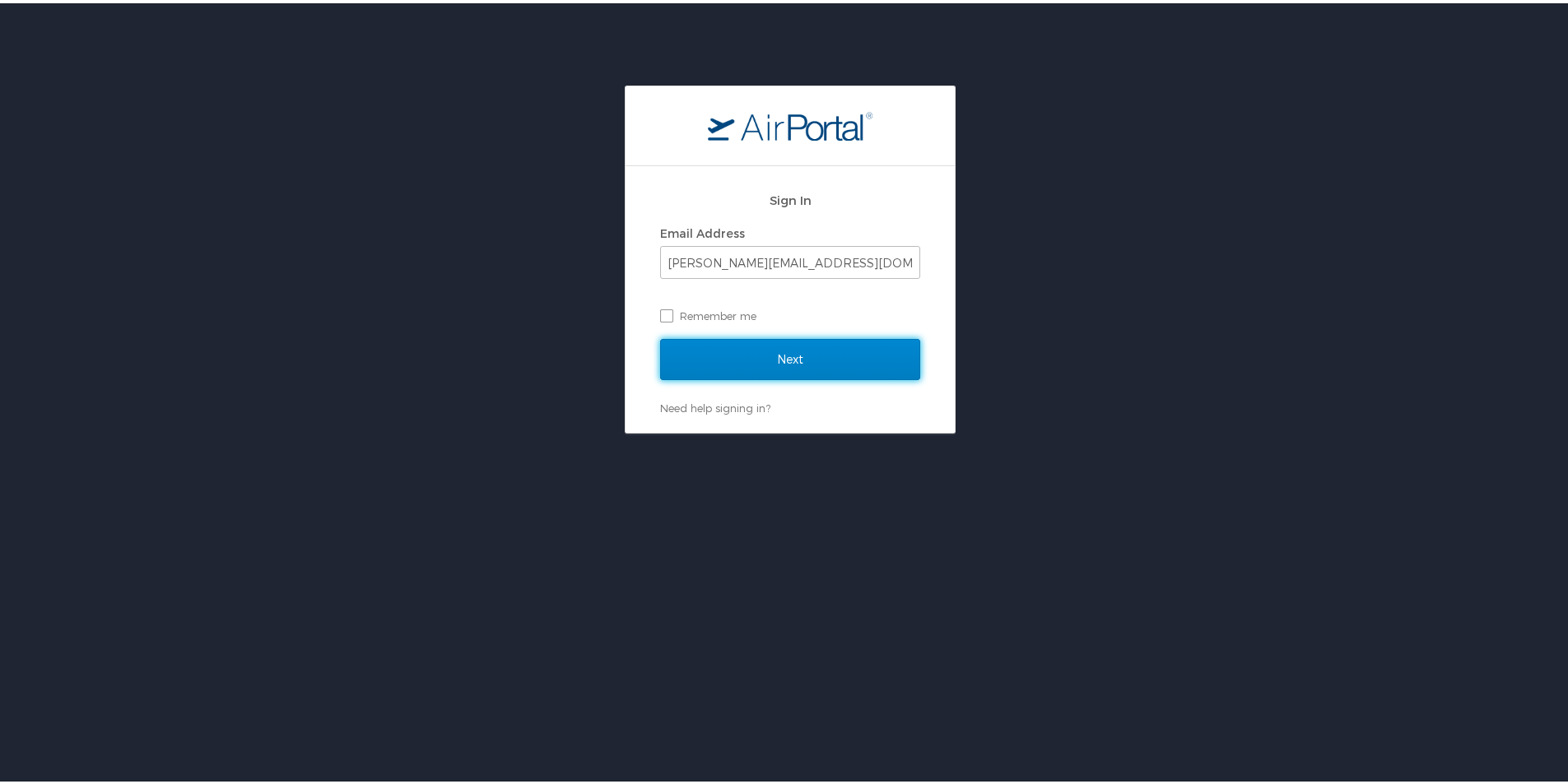
click at [786, 360] on input "Next" at bounding box center [790, 356] width 260 height 41
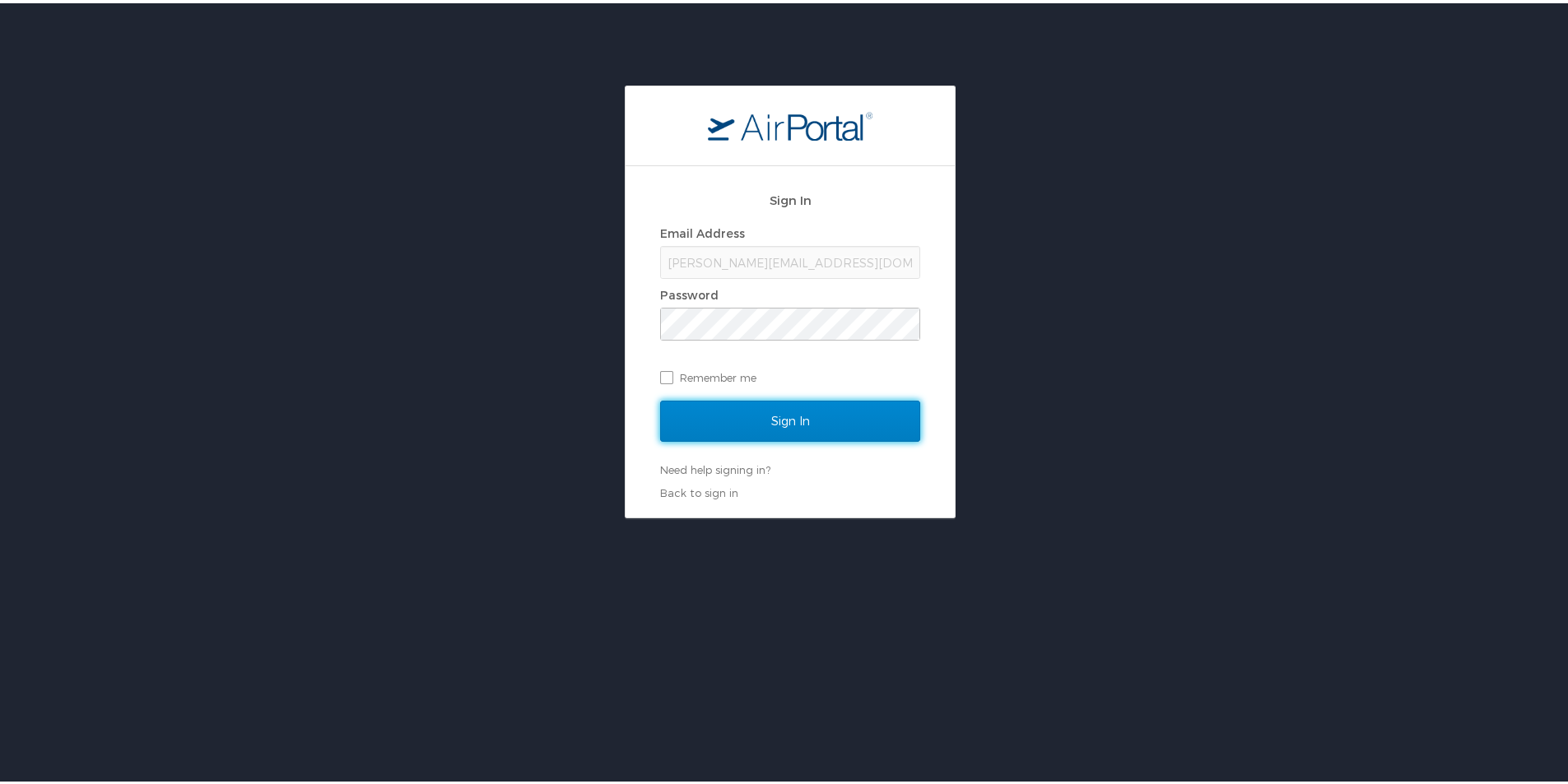
click at [765, 417] on input "Sign In" at bounding box center [790, 418] width 260 height 41
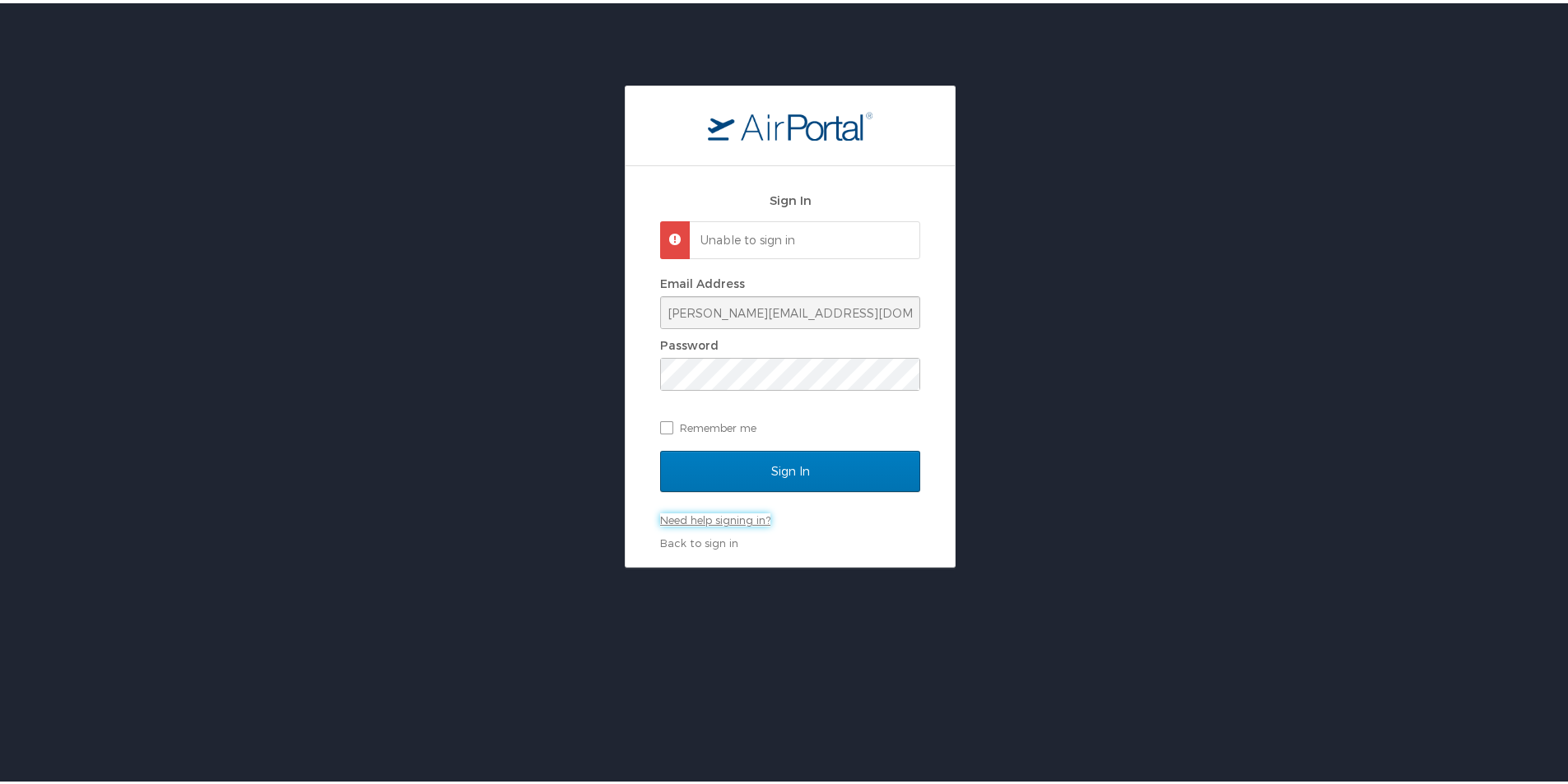
click at [737, 517] on link "Need help signing in?" at bounding box center [714, 516] width 110 height 13
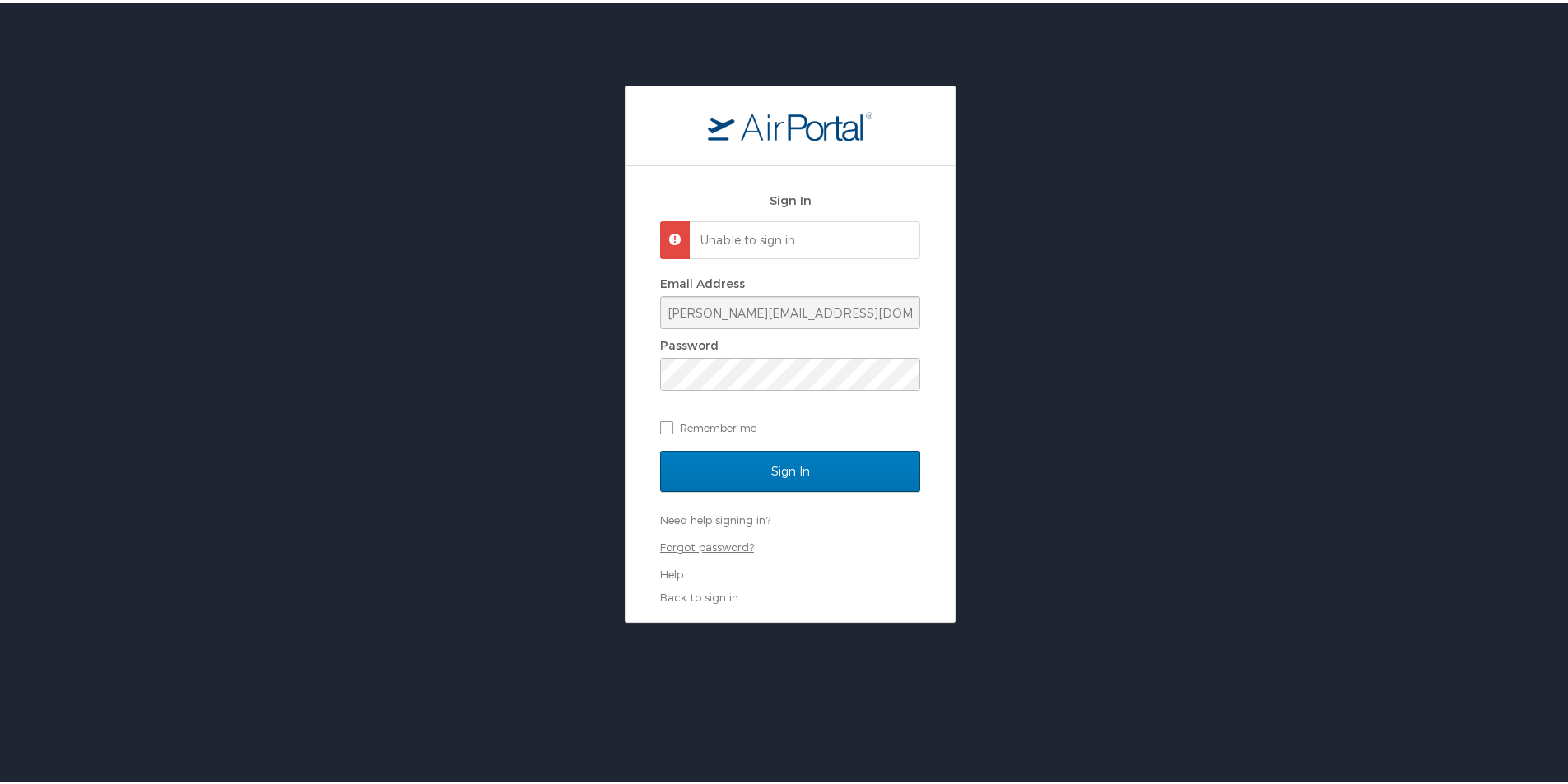
click at [724, 547] on link "Forgot password?" at bounding box center [707, 543] width 94 height 13
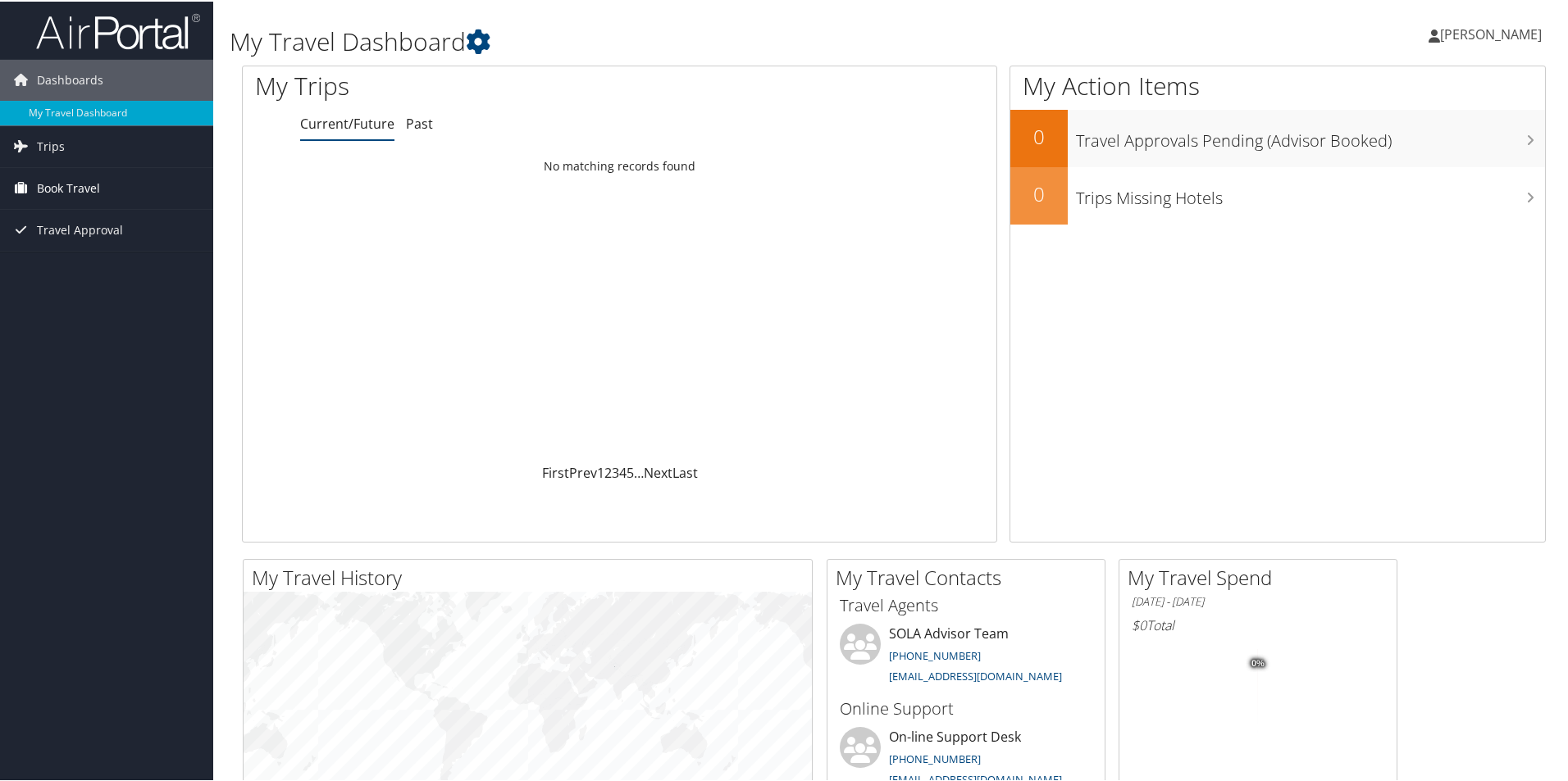
click at [73, 195] on span "Book Travel" at bounding box center [68, 187] width 63 height 41
click at [100, 224] on link "Agent Booking Request" at bounding box center [106, 219] width 213 height 25
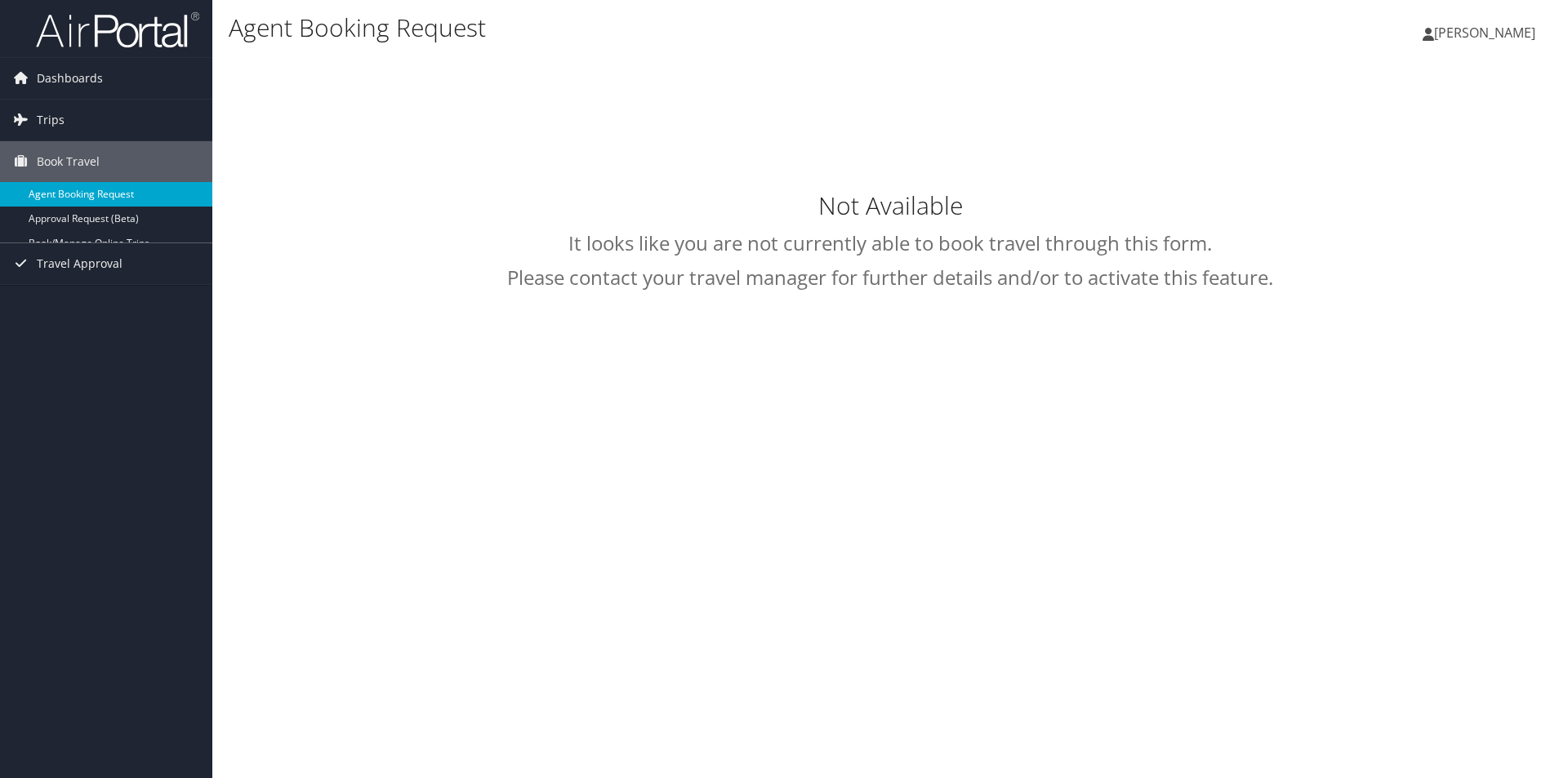
select select "[EMAIL_ADDRESS][DOMAIN_NAME]"
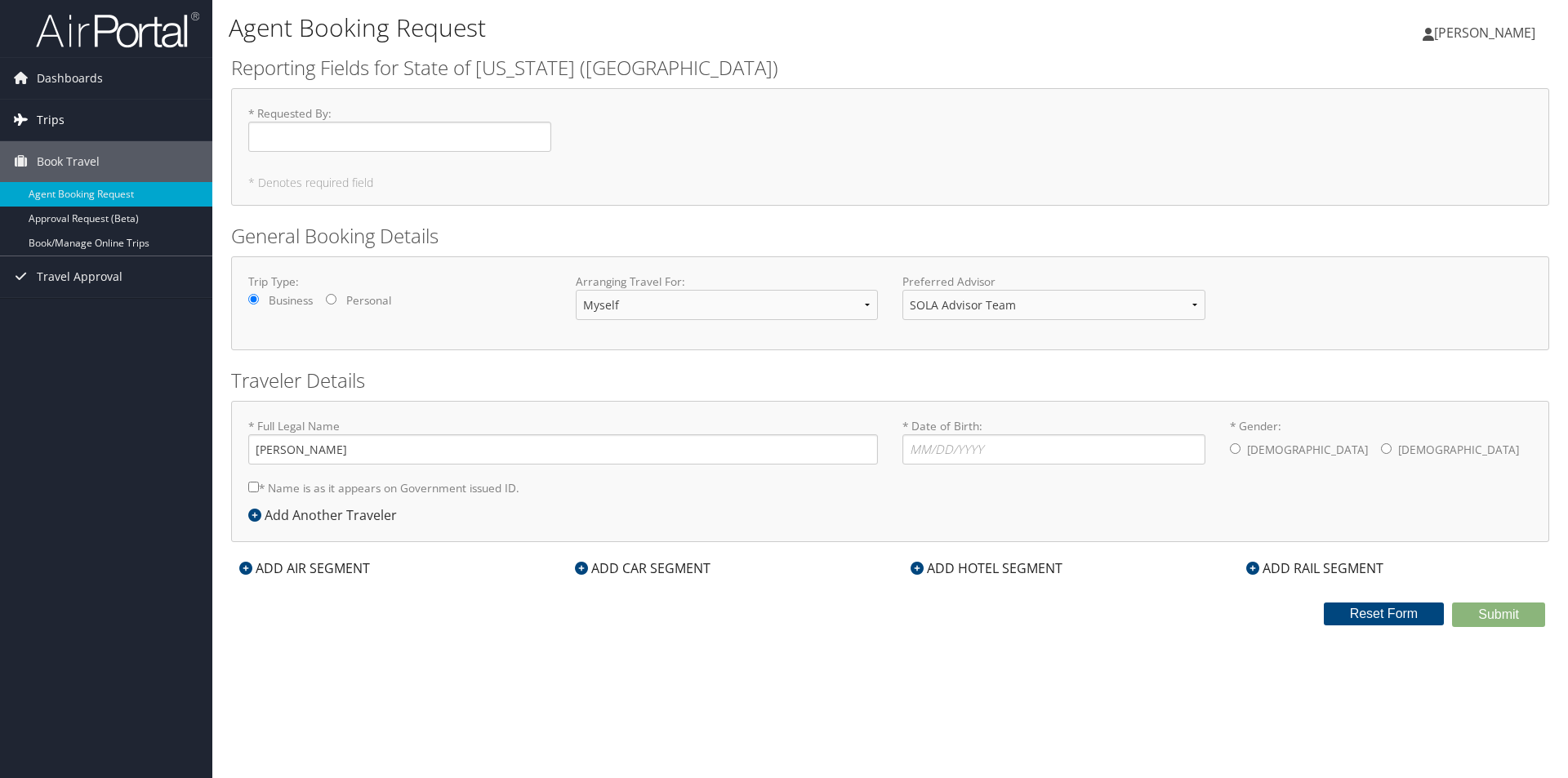
click at [32, 110] on icon at bounding box center [20, 119] width 25 height 25
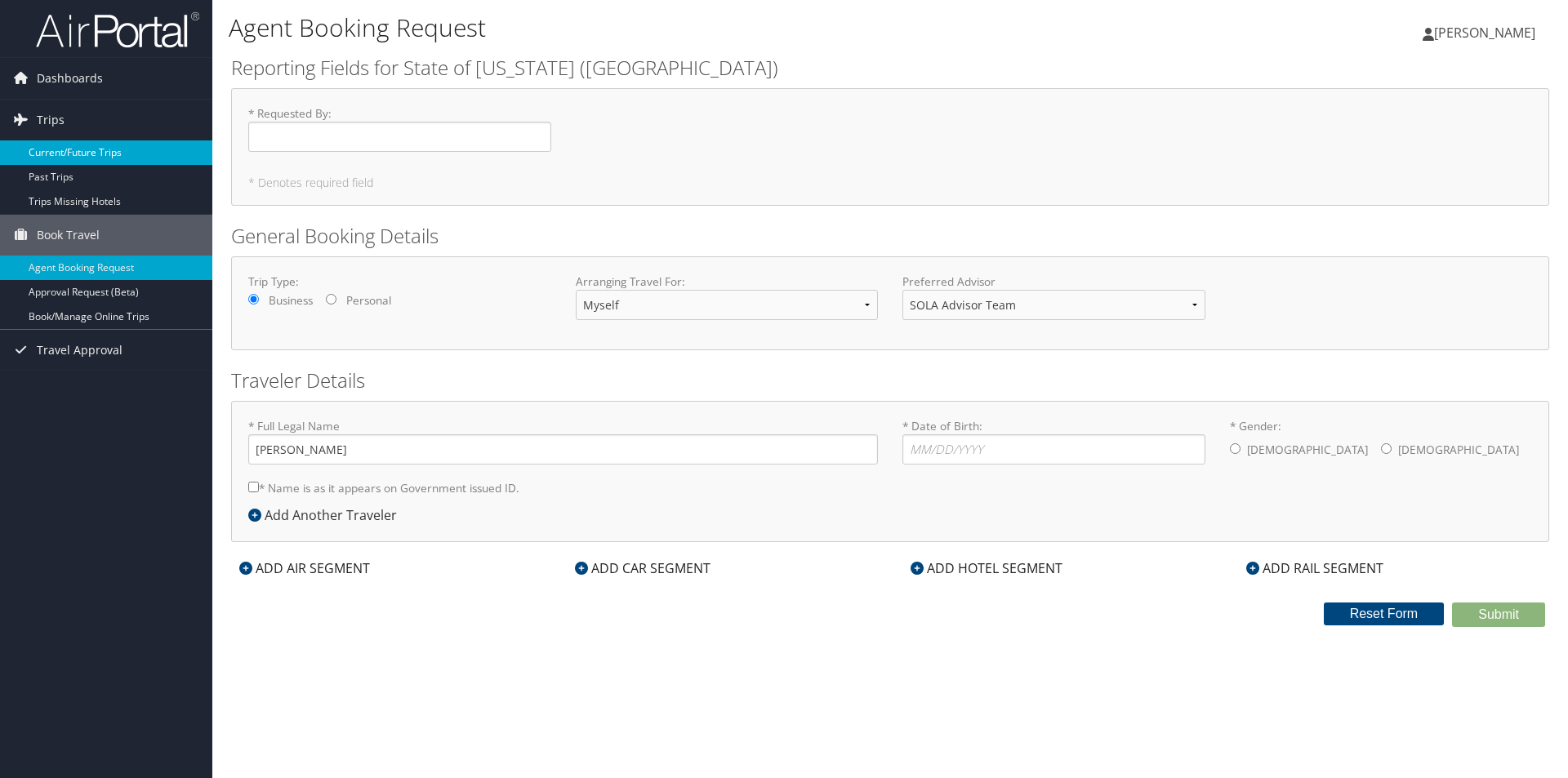
click at [65, 153] on link "Current/Future Trips" at bounding box center [106, 152] width 213 height 25
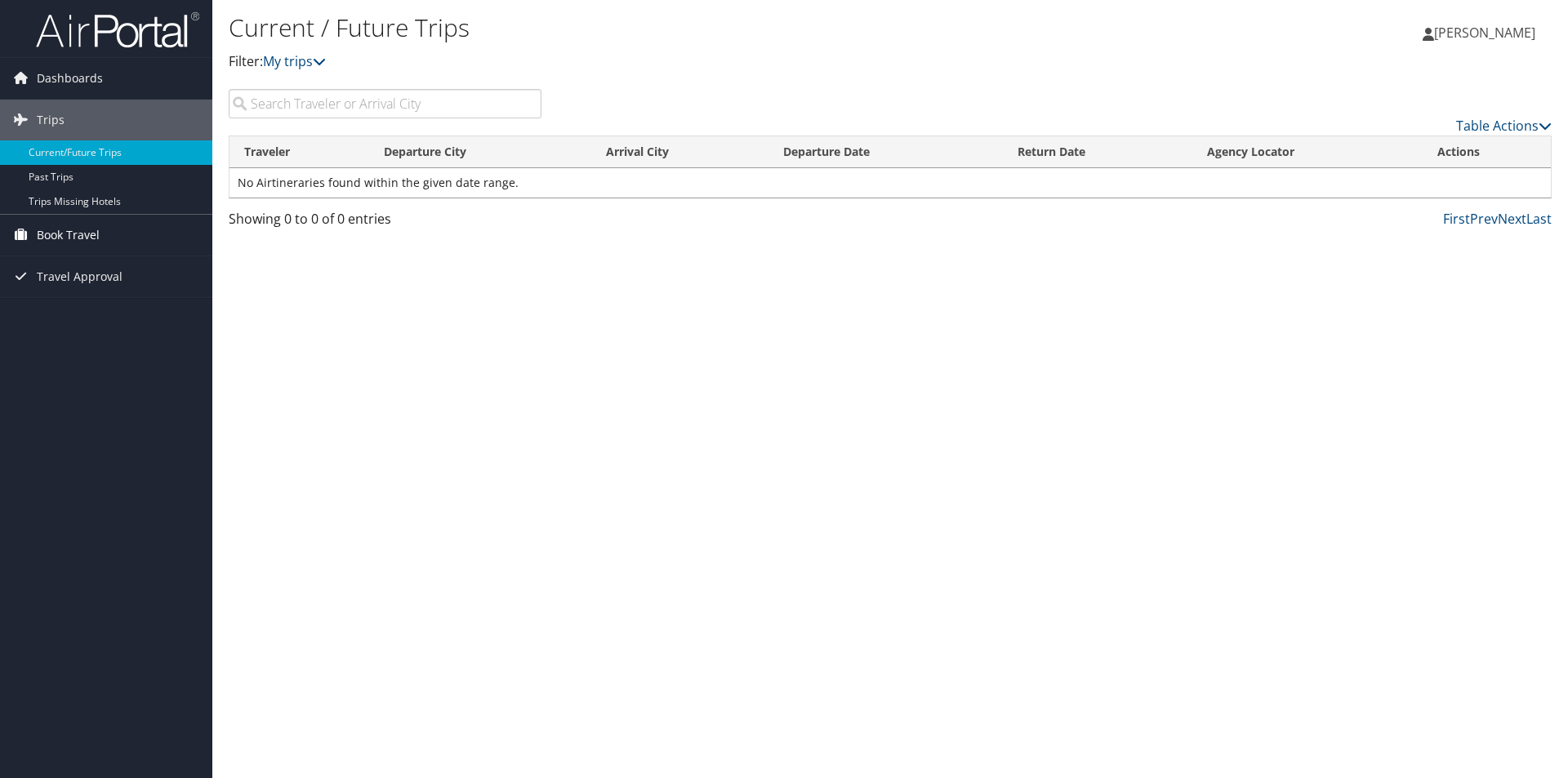
click at [75, 233] on span "Book Travel" at bounding box center [68, 235] width 63 height 41
click at [80, 325] on link "Book/Manage Online Trips" at bounding box center [106, 317] width 213 height 25
